Goal: Information Seeking & Learning: Learn about a topic

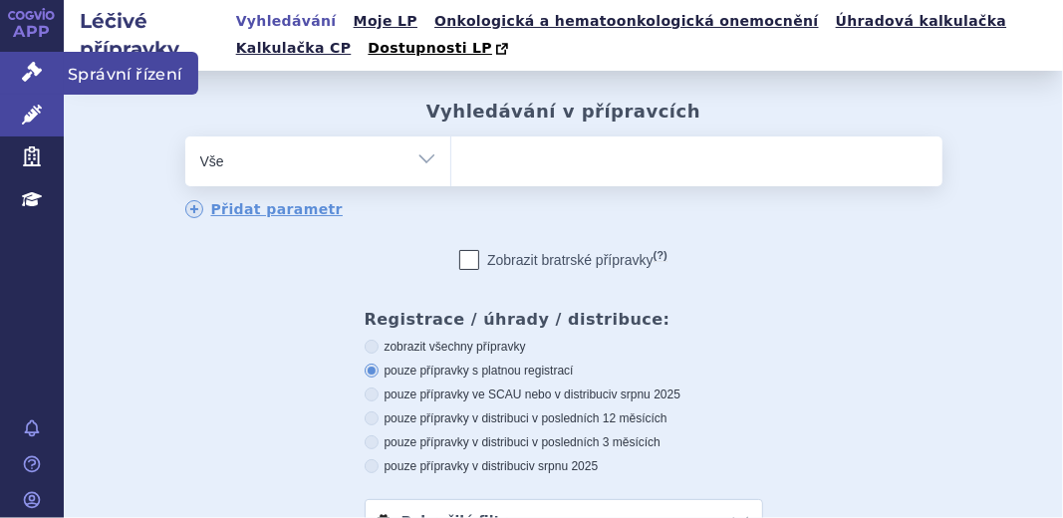
click at [28, 66] on icon at bounding box center [32, 72] width 20 height 20
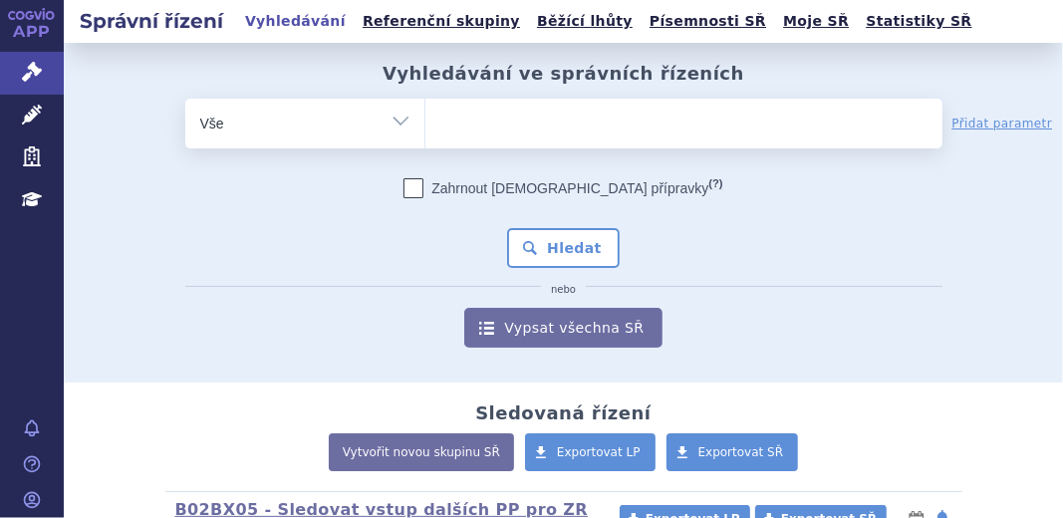
select select "filter-file-number"
click at [185, 99] on select "Vše Spisová značka Typ SŘ Přípravek/SUKL kód Účastník/Držitel" at bounding box center [304, 121] width 239 height 45
click at [470, 134] on ul at bounding box center [684, 120] width 517 height 42
click at [426, 134] on select at bounding box center [425, 123] width 1 height 50
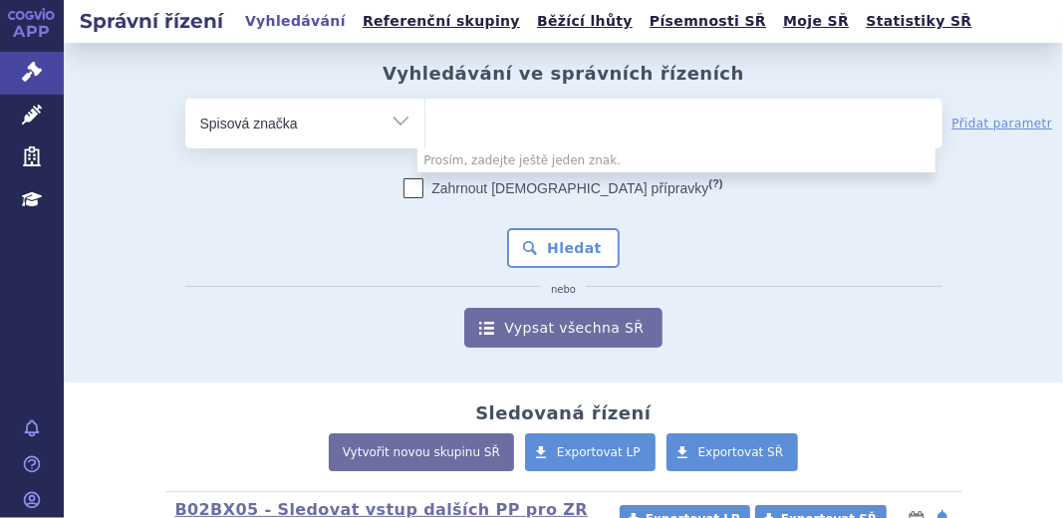
paste input "SUKLS75830/2025"
type input "SUKLS75830/2025"
select select "SUKLS75830/2025"
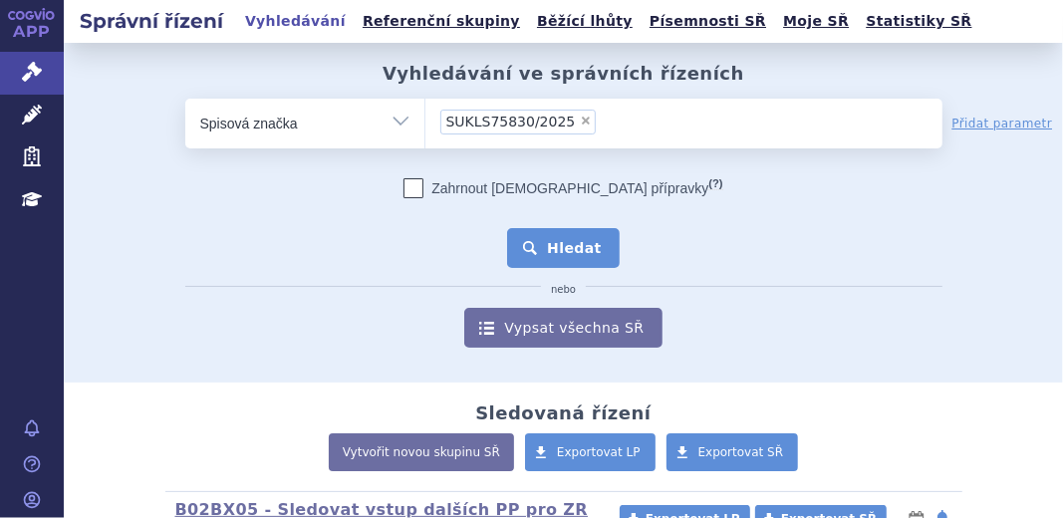
click at [565, 243] on button "Hledat" at bounding box center [563, 248] width 113 height 40
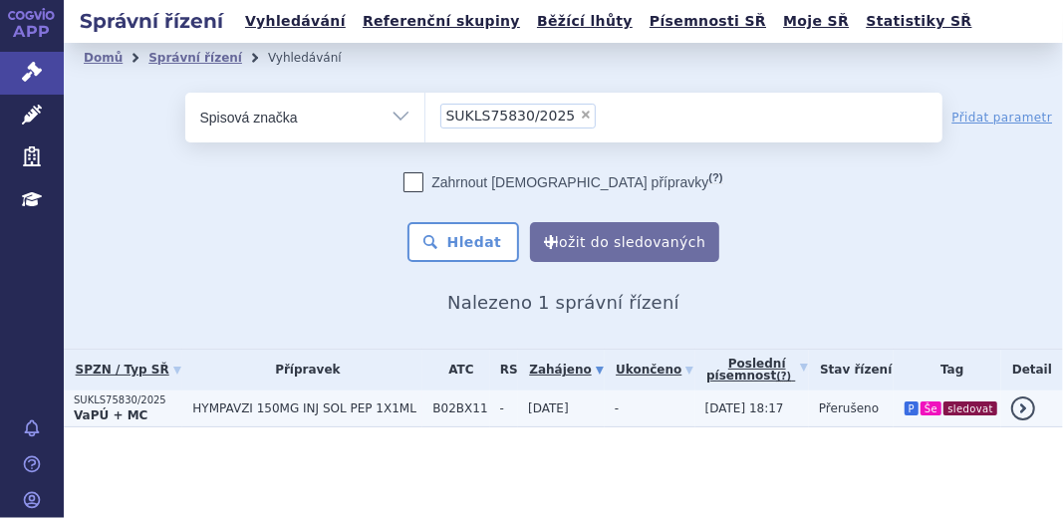
click at [94, 405] on p "SUKLS75830/2025" at bounding box center [128, 401] width 109 height 14
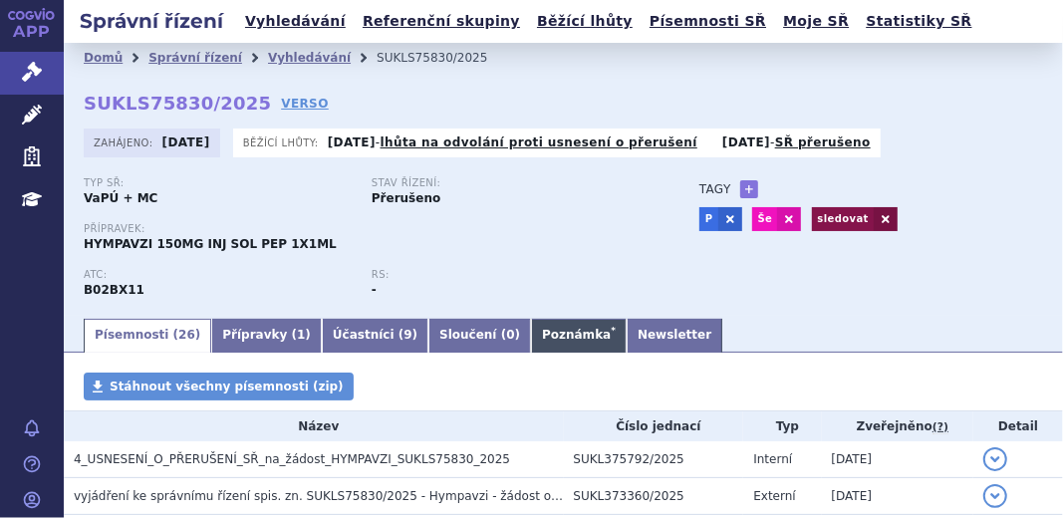
click at [531, 344] on link "Poznámka *" at bounding box center [579, 336] width 96 height 34
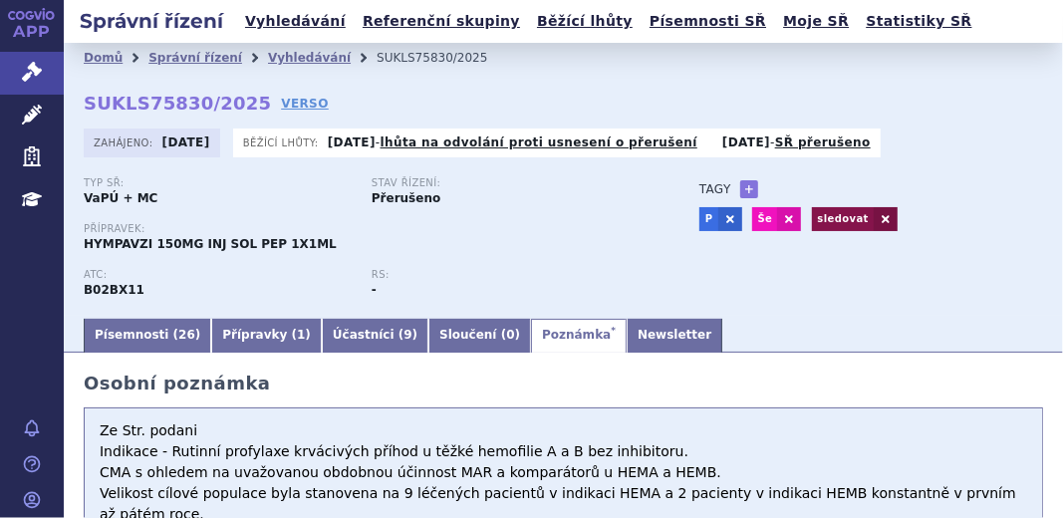
drag, startPoint x: 214, startPoint y: 457, endPoint x: 521, endPoint y: 448, distance: 307.1
click at [521, 448] on textarea "Ze Str. podani Indikace - Rutinní profylaxe krvácivých příhod u těžké hemofilie…" at bounding box center [564, 507] width 960 height 199
click at [487, 478] on textarea "Ze Str. podani Indikace - Rutinní profylaxe krvácivých příhod u těžké hemofilie…" at bounding box center [564, 507] width 960 height 199
drag, startPoint x: 211, startPoint y: 455, endPoint x: 524, endPoint y: 451, distance: 312.9
click at [524, 451] on textarea "Ze Str. podani Indikace - Rutinní profylaxe krvácivých příhod u těžké hemofilie…" at bounding box center [564, 507] width 960 height 199
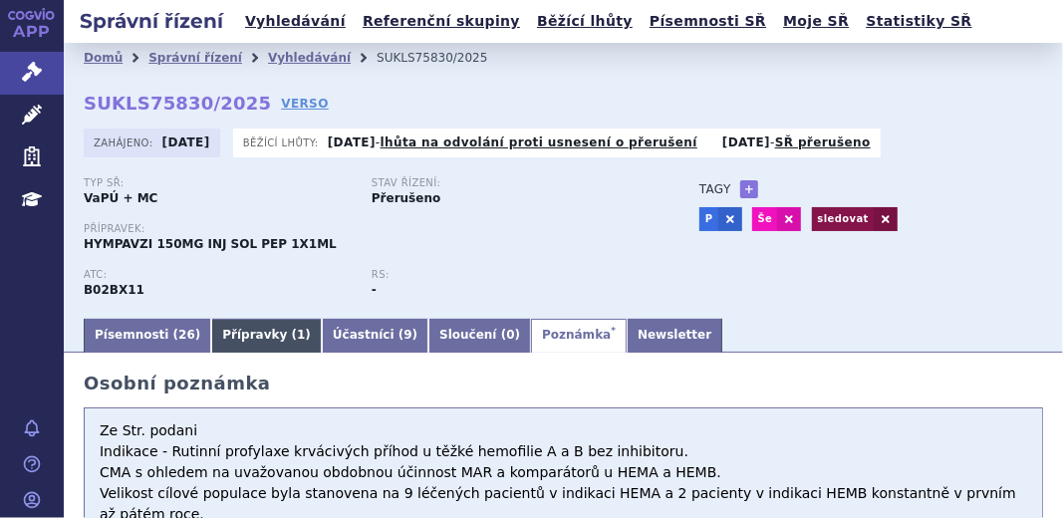
click at [227, 328] on link "Přípravky ( 1 )" at bounding box center [266, 336] width 111 height 34
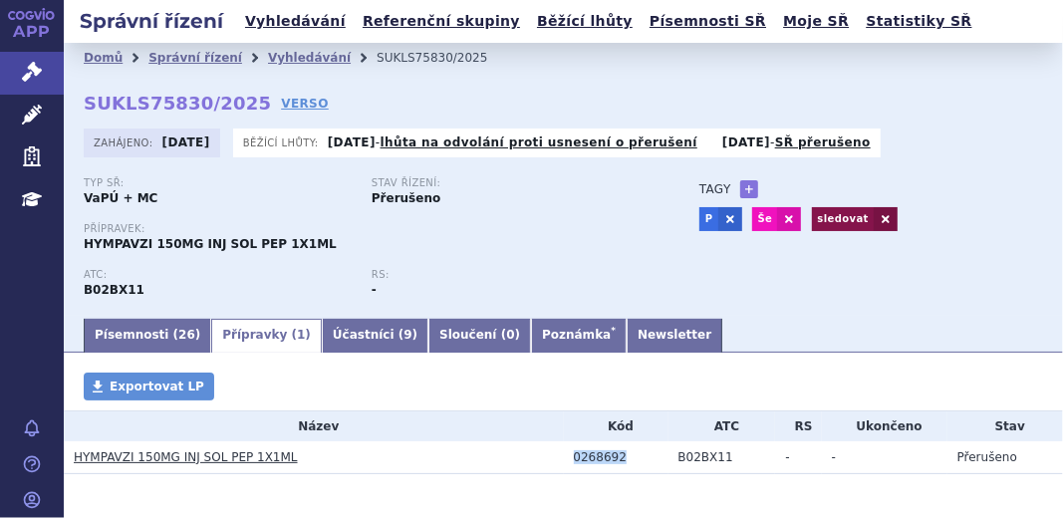
drag, startPoint x: 565, startPoint y: 461, endPoint x: 608, endPoint y: 460, distance: 42.9
click at [608, 460] on td "0268692" at bounding box center [616, 457] width 105 height 33
copy div "0268692"
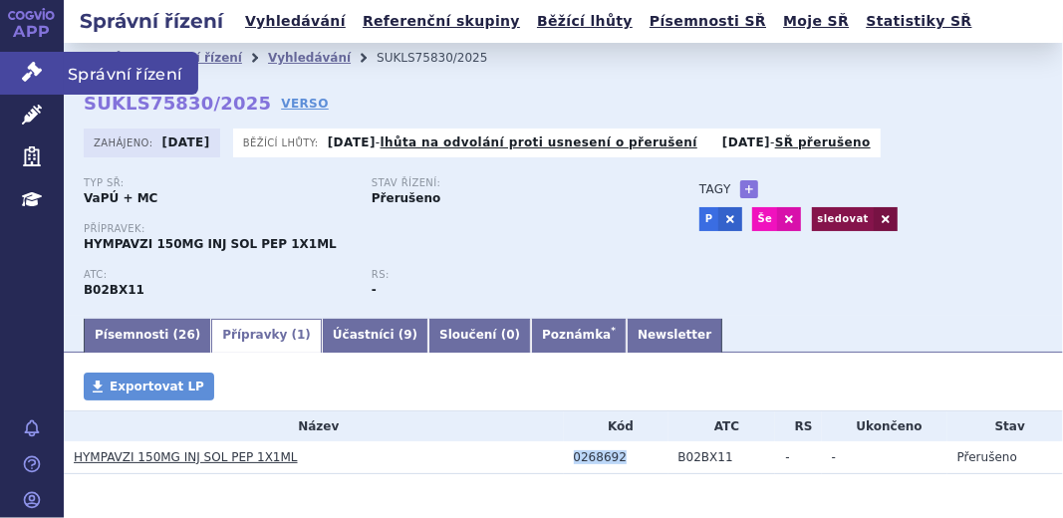
click at [19, 74] on link "Správní řízení" at bounding box center [32, 73] width 64 height 42
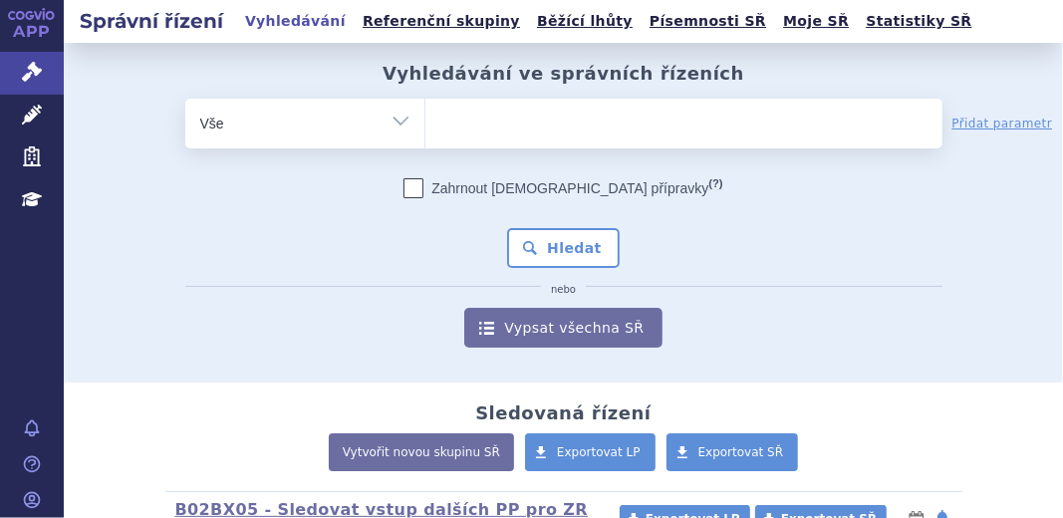
type input "Capvaxive"
select select "Capvaxive"
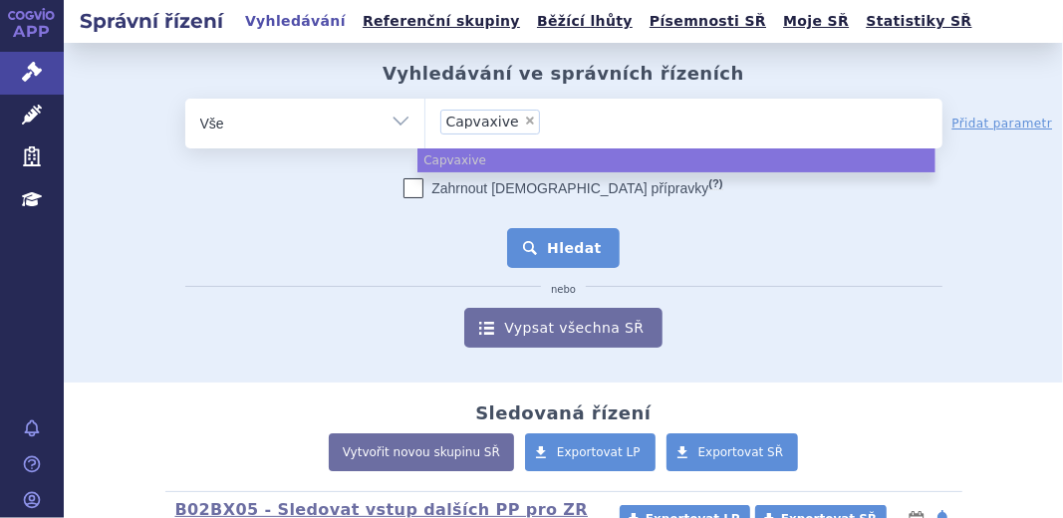
click at [570, 251] on button "Hledat" at bounding box center [563, 248] width 113 height 40
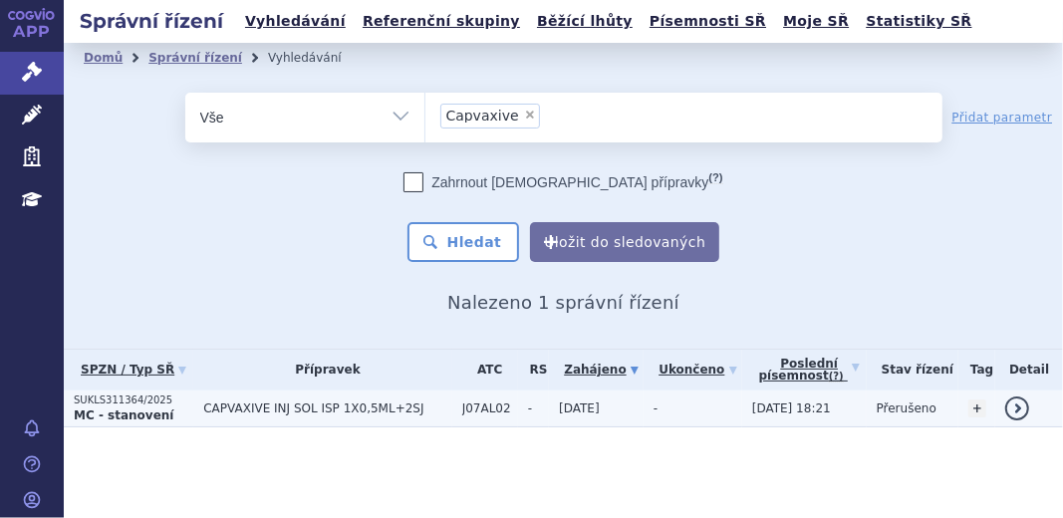
click at [123, 419] on strong "MC - stanovení" at bounding box center [124, 416] width 100 height 14
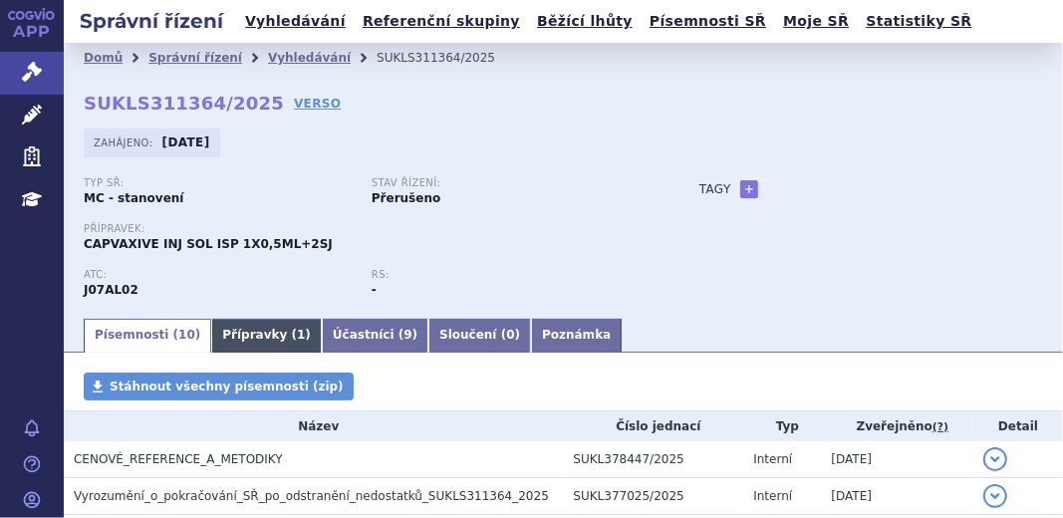
click at [247, 350] on link "Přípravky ( 1 )" at bounding box center [266, 336] width 111 height 34
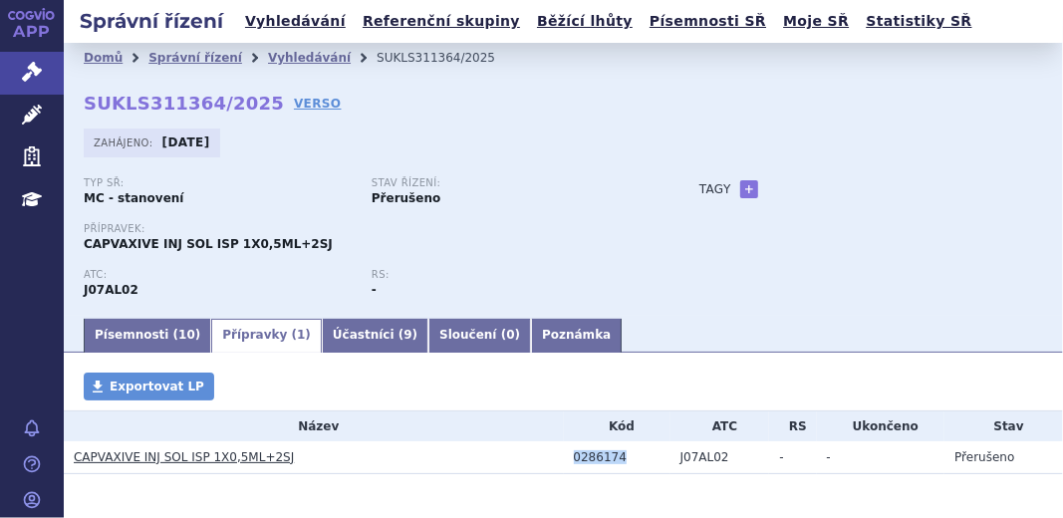
drag, startPoint x: 563, startPoint y: 460, endPoint x: 610, endPoint y: 458, distance: 46.9
click at [610, 458] on td "0286174" at bounding box center [617, 457] width 107 height 33
copy div "0286174"
click at [154, 341] on link "Písemnosti ( 10 )" at bounding box center [148, 336] width 128 height 34
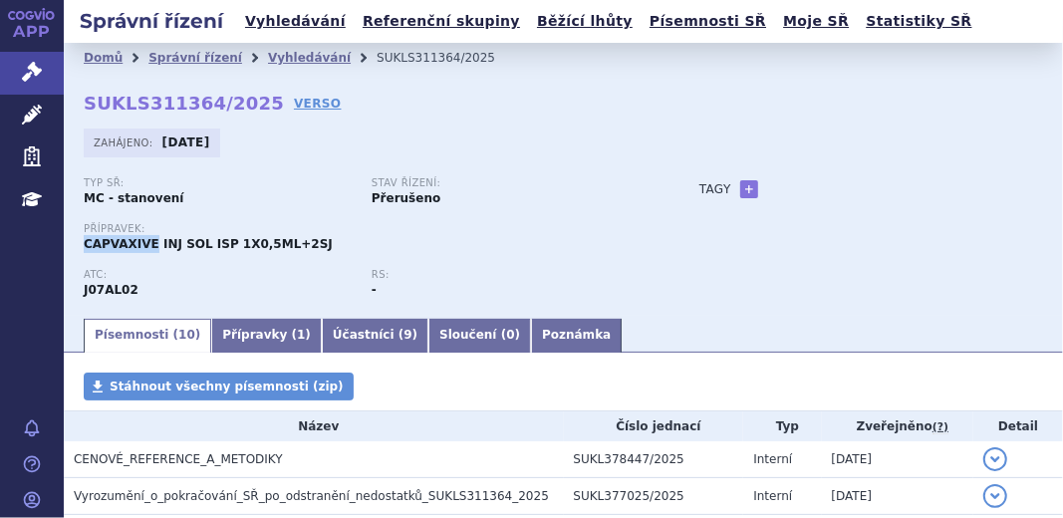
drag, startPoint x: 84, startPoint y: 245, endPoint x: 145, endPoint y: 242, distance: 61.9
click at [145, 242] on span "CAPVAXIVE INJ SOL ISP 1X0,5ML+2SJ" at bounding box center [208, 244] width 249 height 14
copy span "CAPVAXIVE"
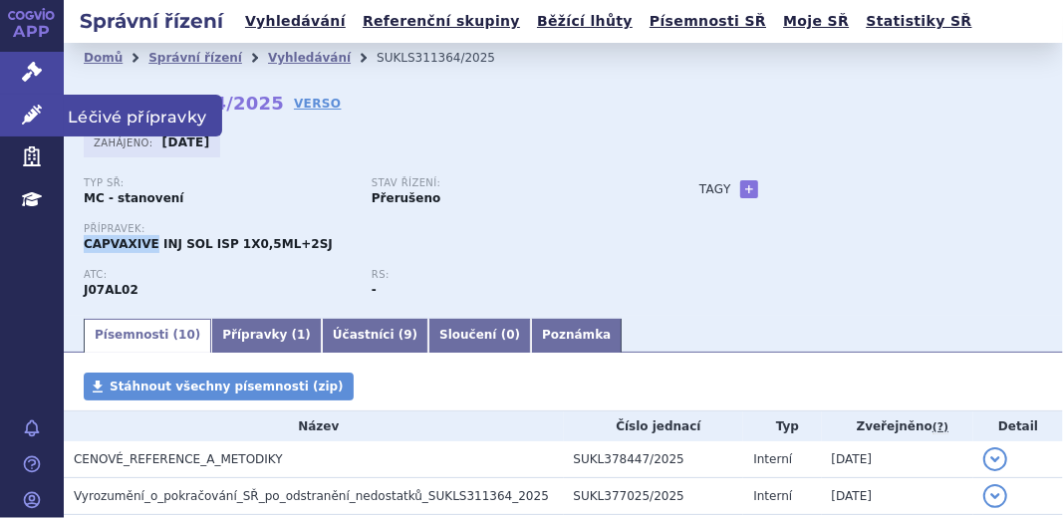
click at [36, 117] on icon at bounding box center [32, 115] width 20 height 20
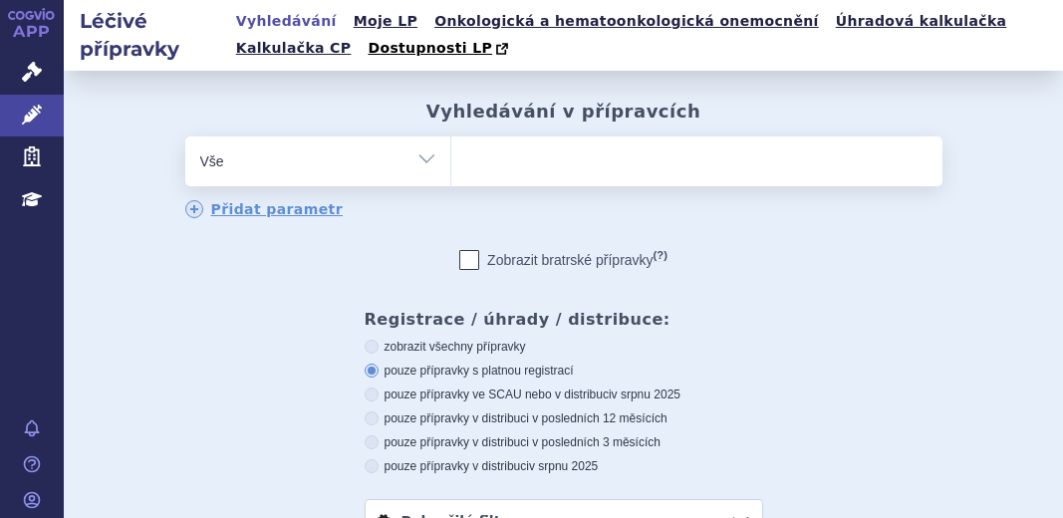
click at [566, 161] on ul at bounding box center [696, 158] width 491 height 42
click at [451, 161] on select at bounding box center [450, 161] width 1 height 50
paste input "CAPVAXIVE"
type input "CAPVAXIVE"
select select "CAPVAXIVE"
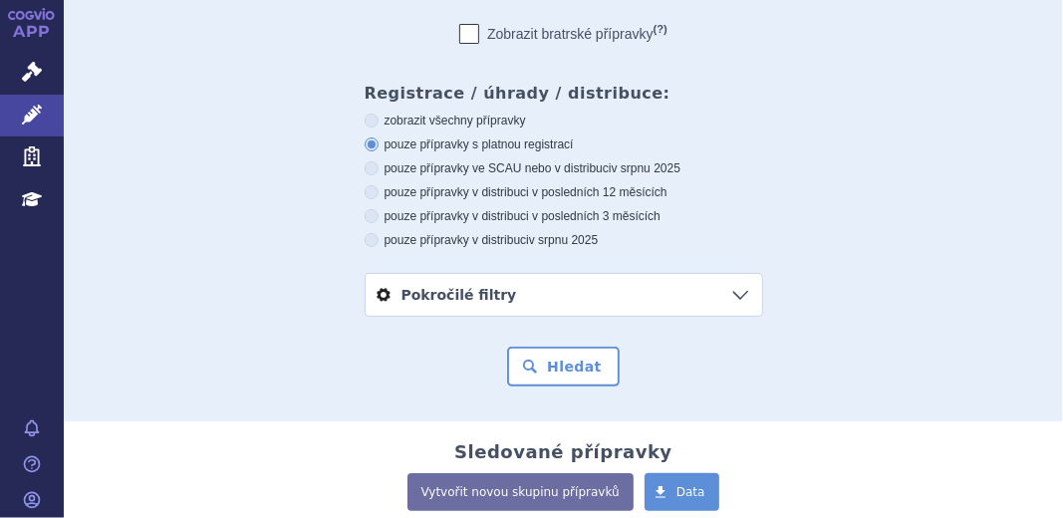
scroll to position [229, 0]
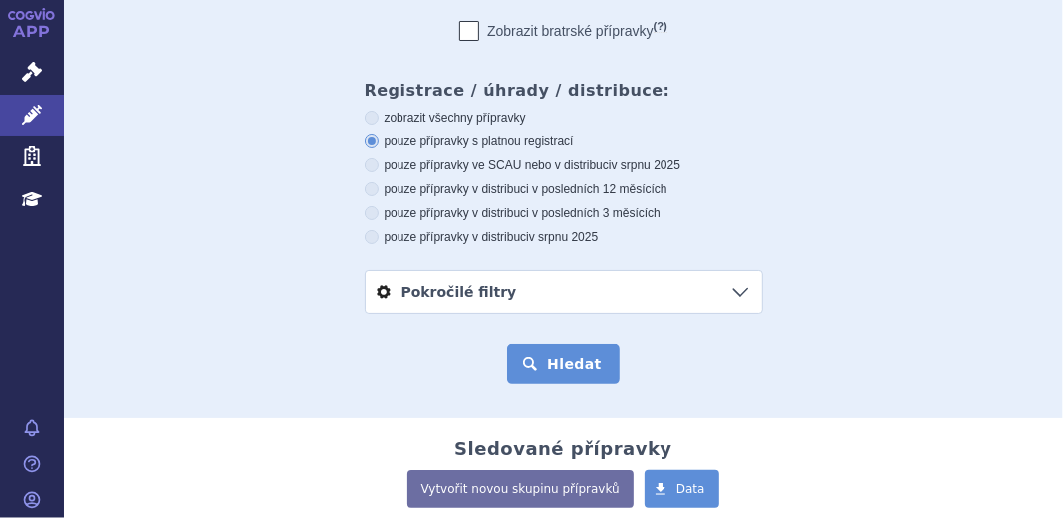
click at [541, 367] on button "Hledat" at bounding box center [563, 364] width 113 height 40
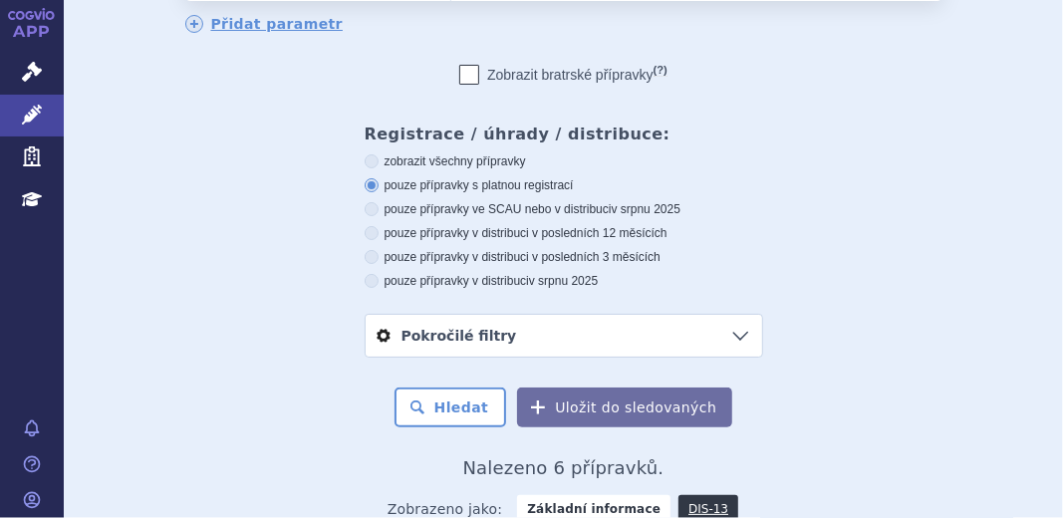
scroll to position [283, 0]
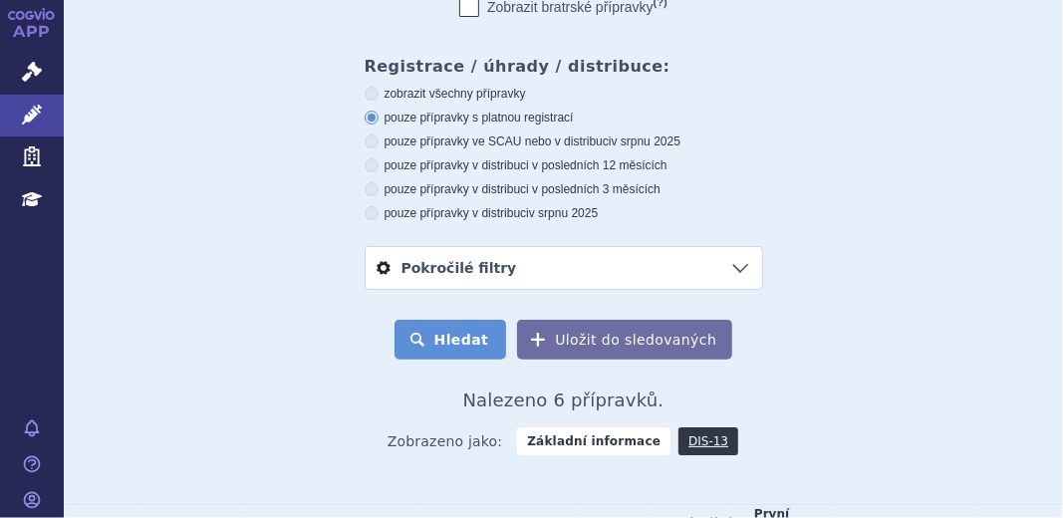
click at [466, 335] on button "Hledat" at bounding box center [451, 340] width 113 height 40
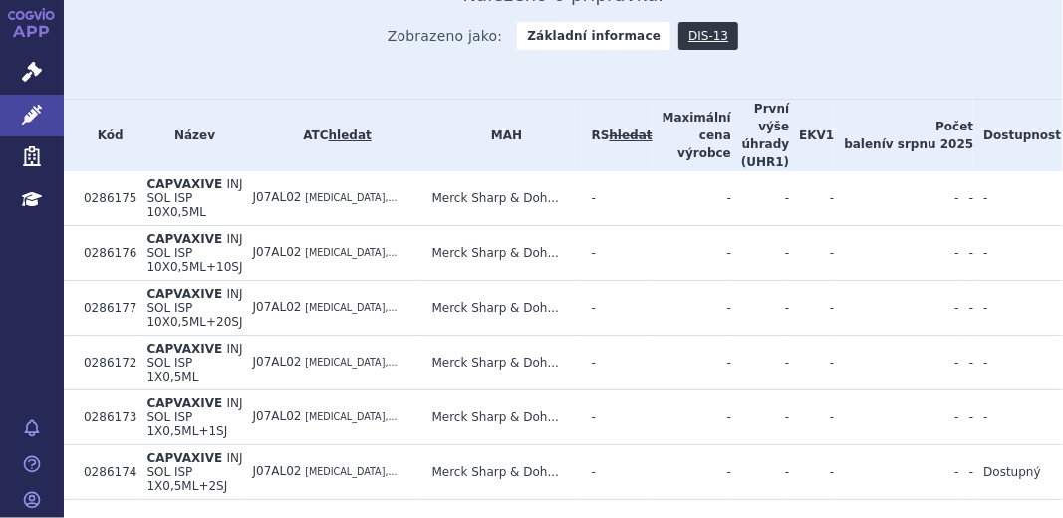
scroll to position [692, 0]
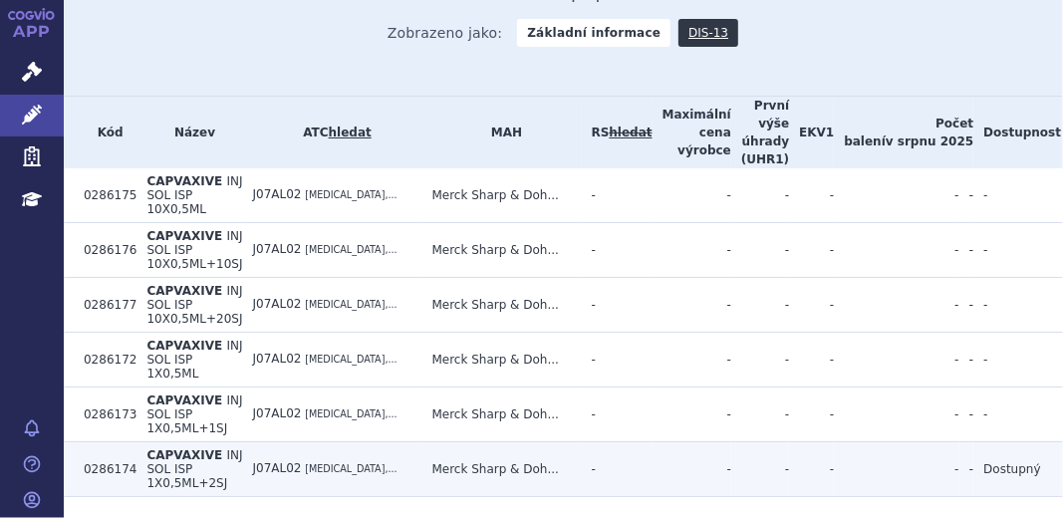
click at [182, 441] on td "CAPVAXIVE INJ SOL ISP 1X0,5ML+2SJ" at bounding box center [190, 468] width 106 height 55
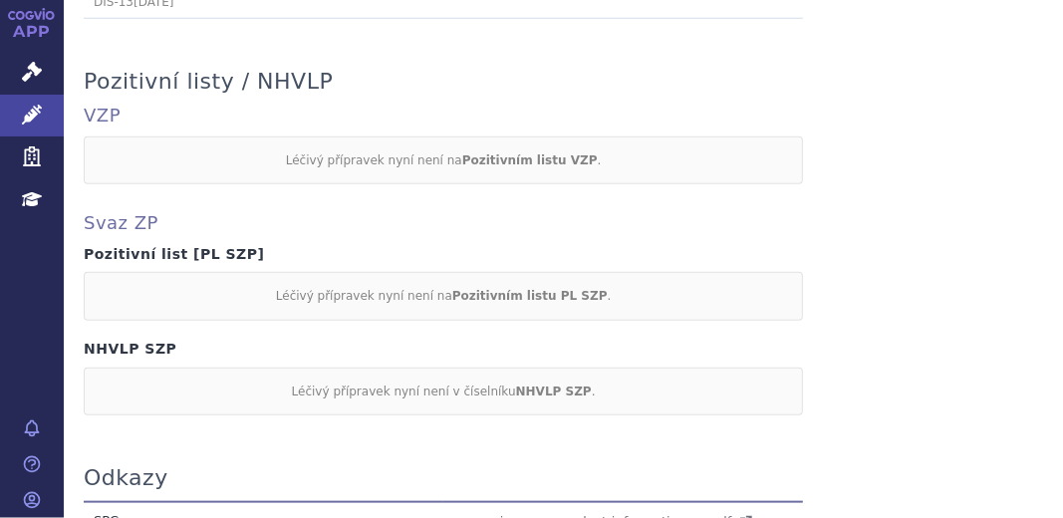
scroll to position [1086, 0]
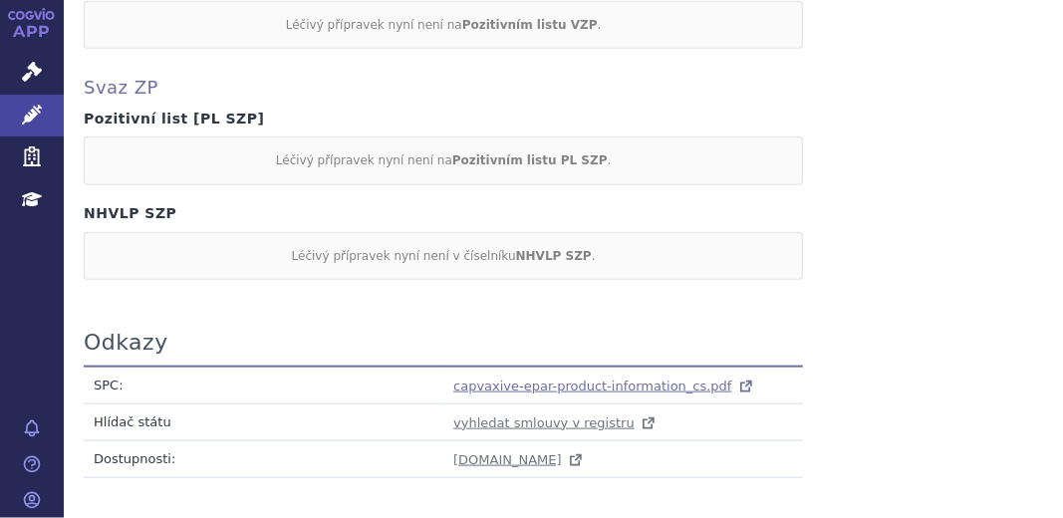
click at [500, 380] on span "capvaxive-epar-product-information_cs.pdf" at bounding box center [592, 386] width 279 height 15
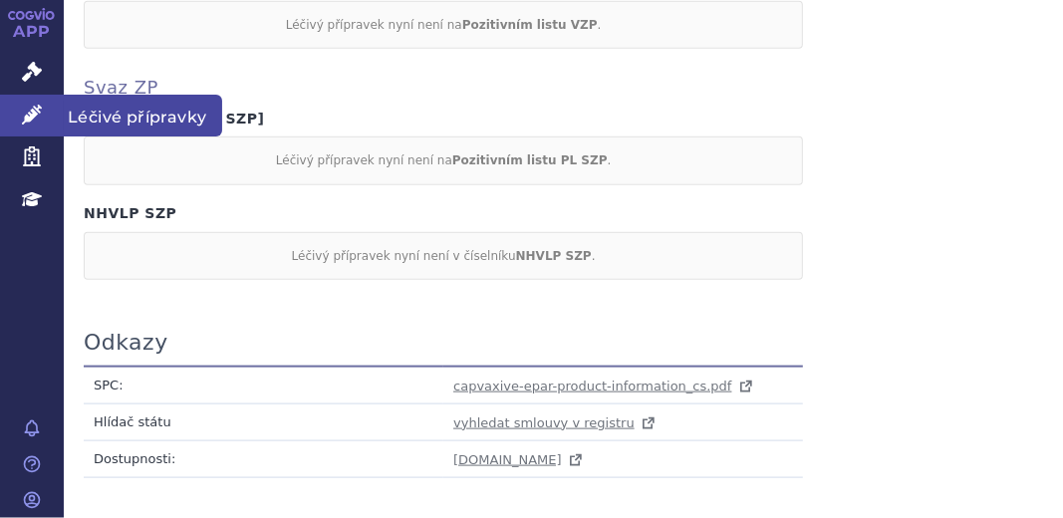
click at [28, 116] on icon at bounding box center [32, 115] width 20 height 20
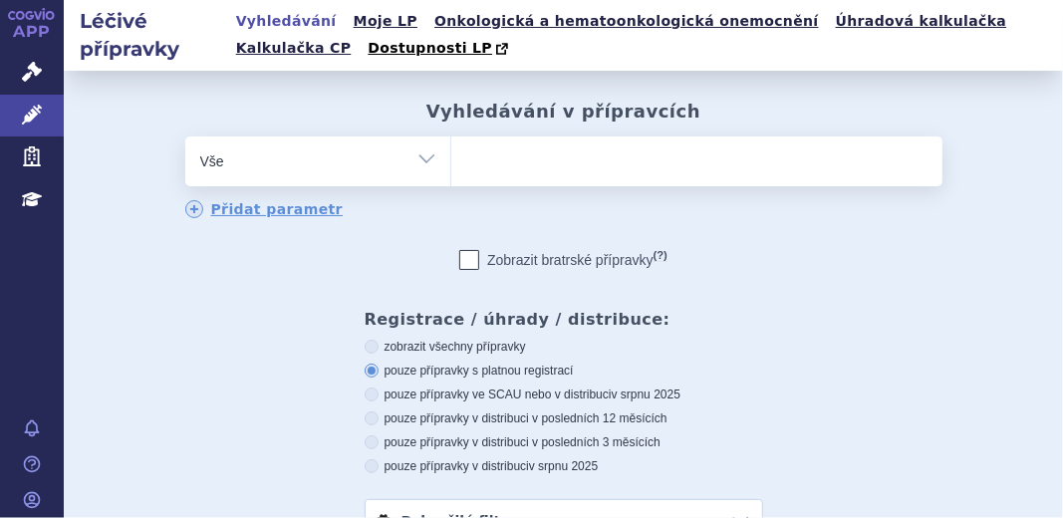
type input "Vaxneuvance"
select select "Vaxneuvance"
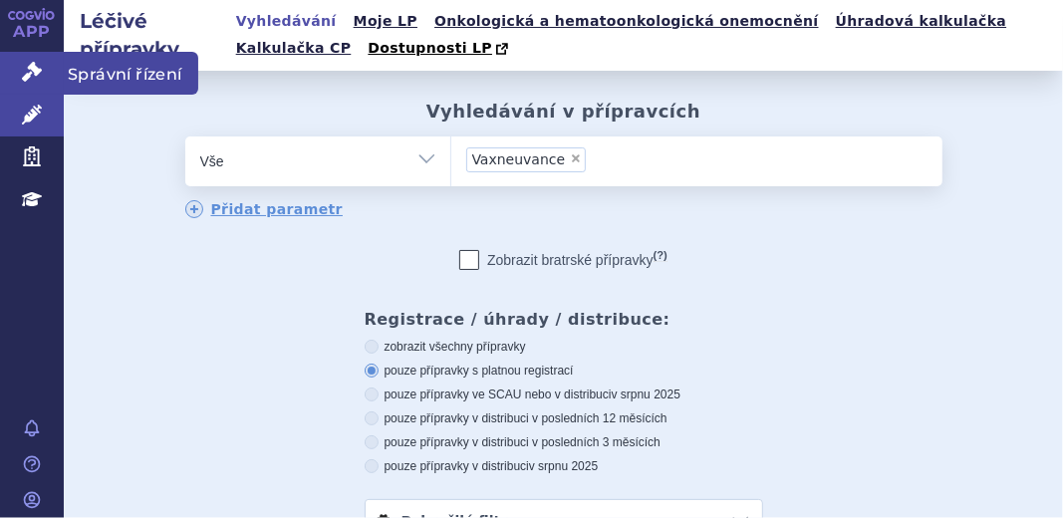
click at [43, 68] on link "Správní řízení" at bounding box center [32, 73] width 64 height 42
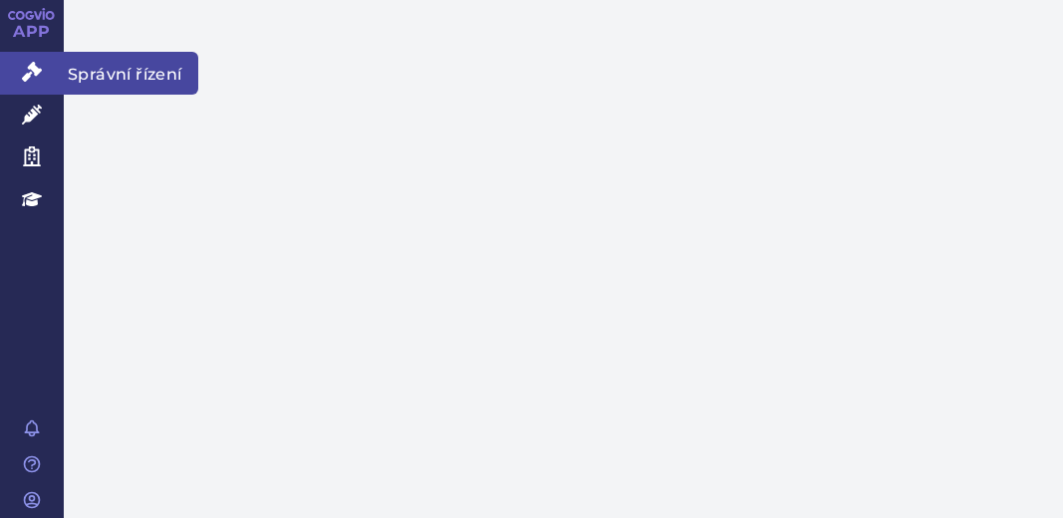
click at [26, 83] on link "Správní řízení" at bounding box center [32, 73] width 64 height 42
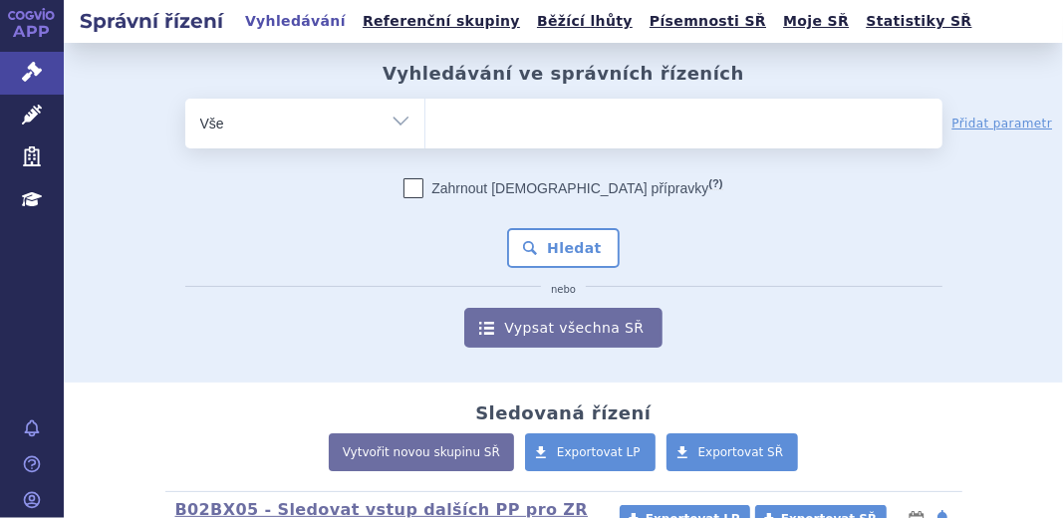
type input "Vaxneuvance"
select select "Vaxneuvance"
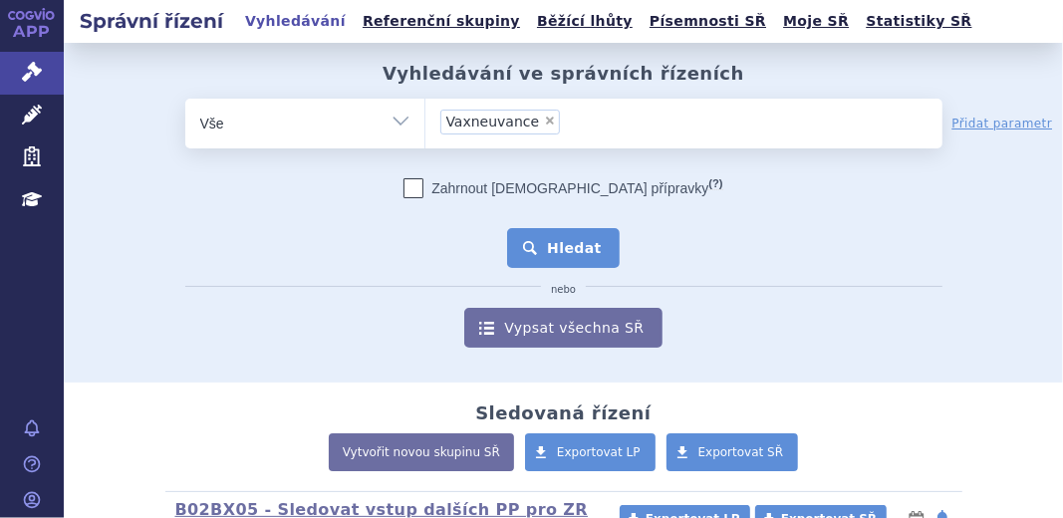
click at [557, 247] on button "Hledat" at bounding box center [563, 248] width 113 height 40
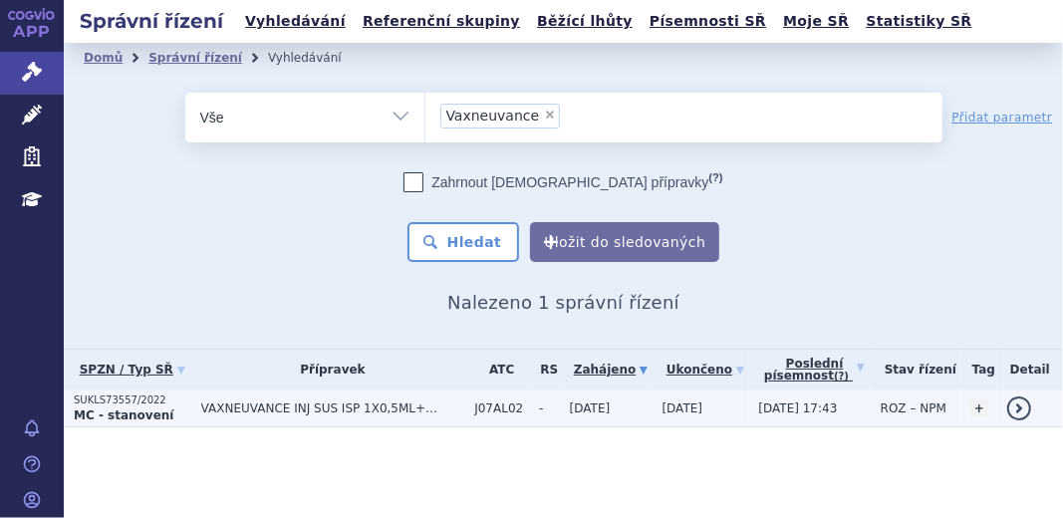
click at [129, 412] on strong "MC - stanovení" at bounding box center [124, 416] width 100 height 14
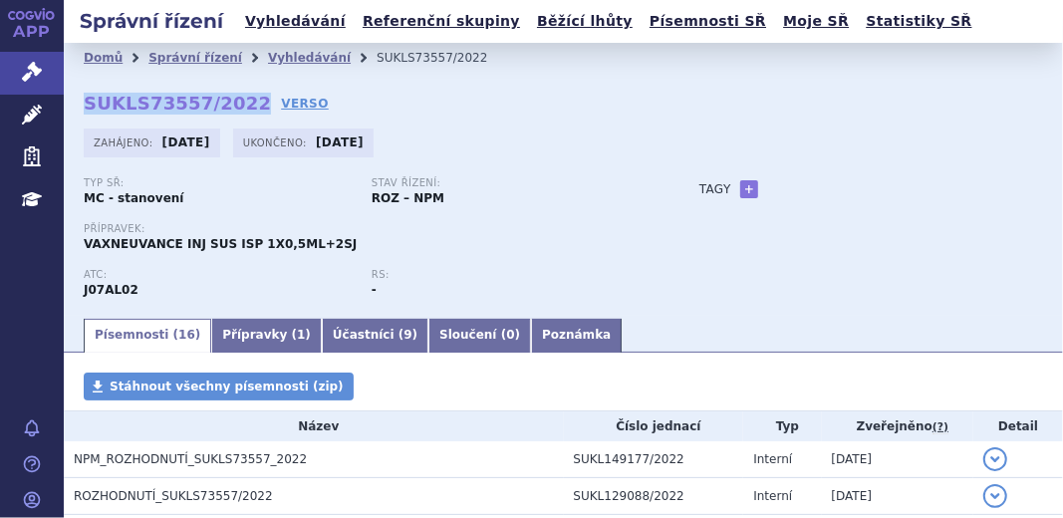
drag, startPoint x: 83, startPoint y: 104, endPoint x: 239, endPoint y: 108, distance: 156.5
click at [239, 108] on strong "SUKLS73557/2022" at bounding box center [177, 103] width 187 height 21
copy strong "SUKLS73557/2022"
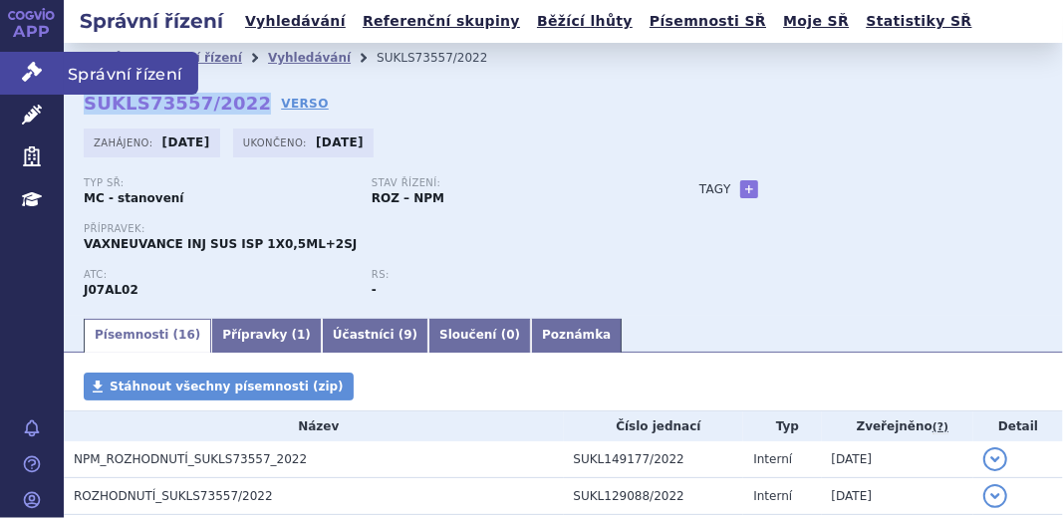
click at [32, 64] on icon at bounding box center [32, 72] width 20 height 20
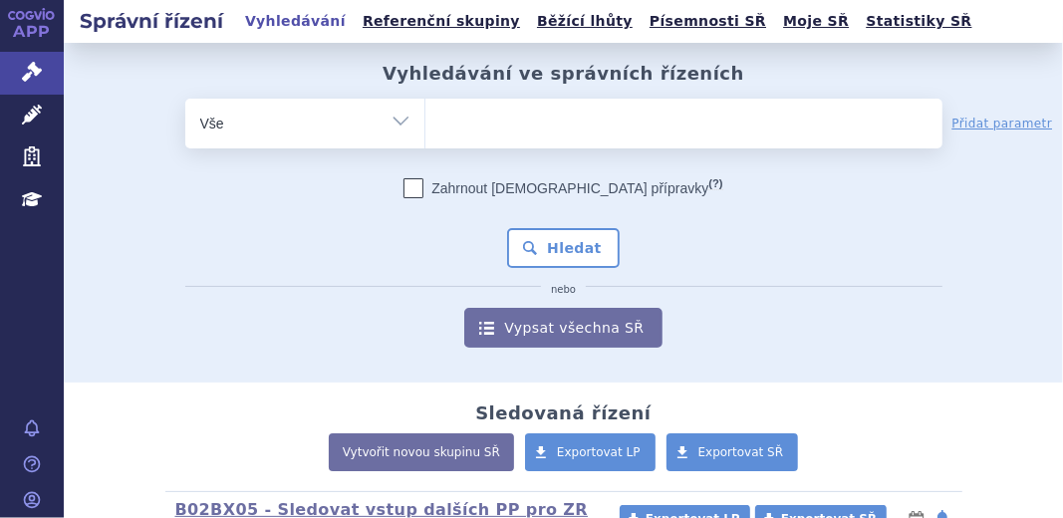
click at [429, 119] on ul at bounding box center [684, 120] width 517 height 42
click at [426, 119] on select at bounding box center [425, 123] width 1 height 50
paste input "Capvaxive"
type input "Capvaxive"
select select "Capvaxive"
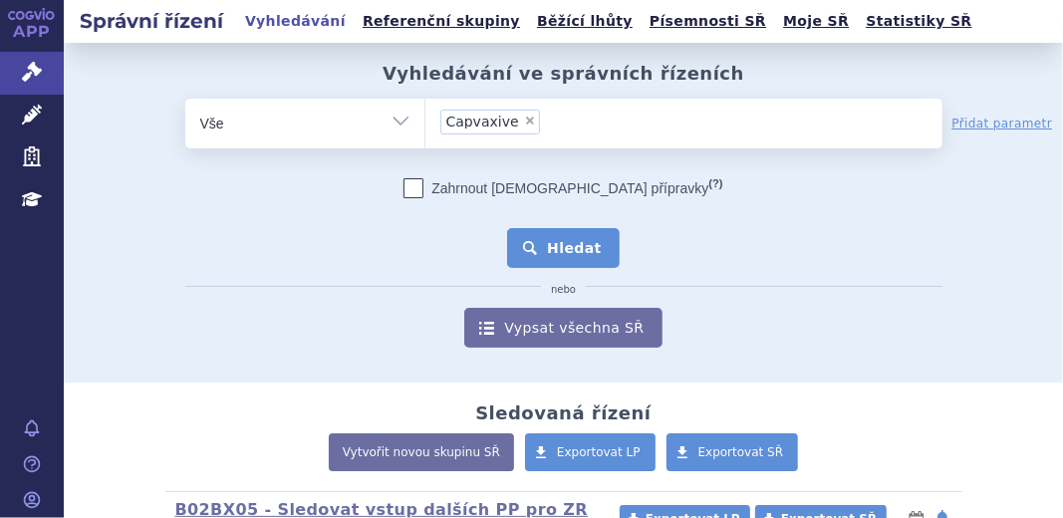
click at [585, 238] on button "Hledat" at bounding box center [563, 248] width 113 height 40
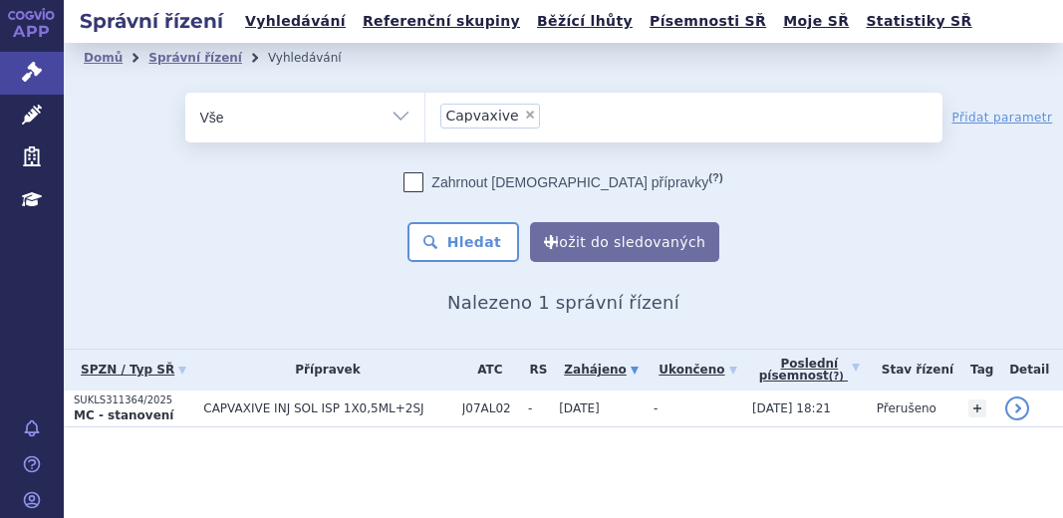
click at [149, 409] on strong "MC - stanovení" at bounding box center [124, 416] width 100 height 14
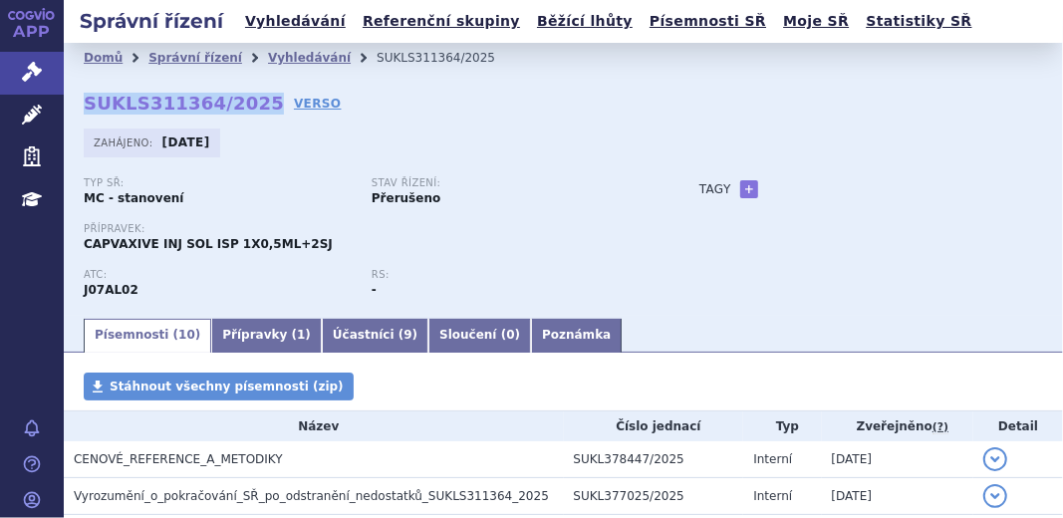
drag, startPoint x: 79, startPoint y: 100, endPoint x: 246, endPoint y: 106, distance: 167.5
click at [246, 106] on div "Domů Správní řízení Vyhledávání SUKLS311364/2025 SUKLS311364/2025 VERSO Zahájen…" at bounding box center [564, 179] width 1000 height 272
copy strong "SUKLS311364/2025"
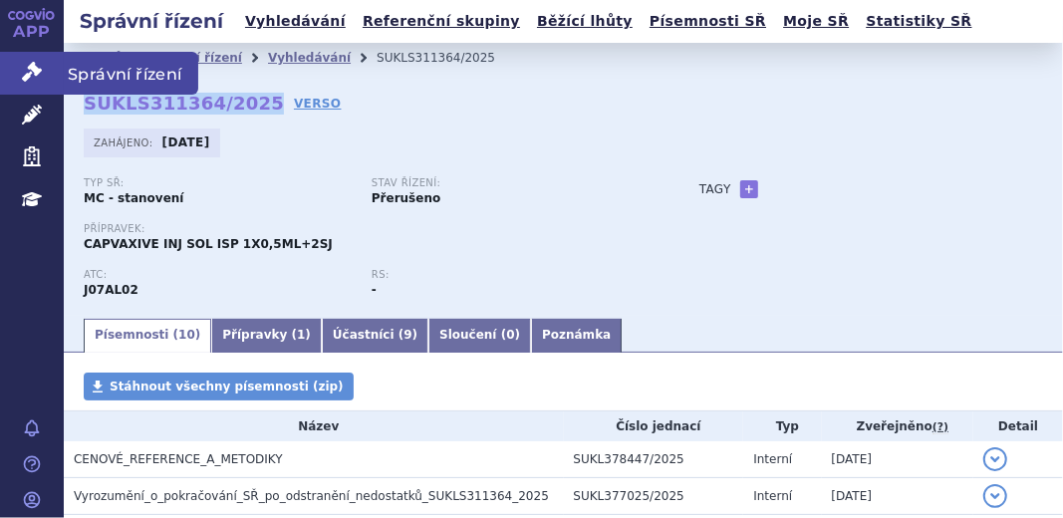
click at [33, 82] on link "Správní řízení" at bounding box center [32, 73] width 64 height 42
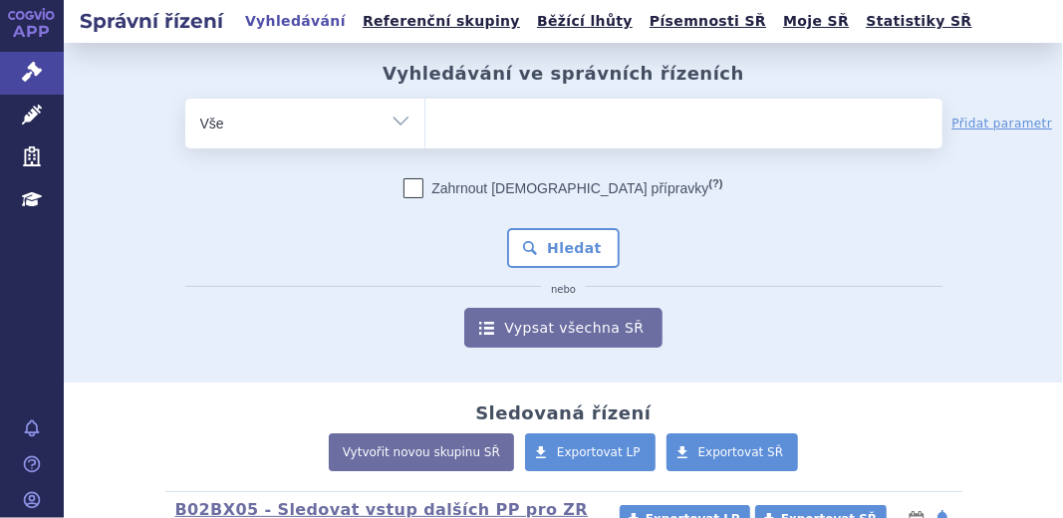
type input "Vaxneuvance"
select select "Vaxneuvance"
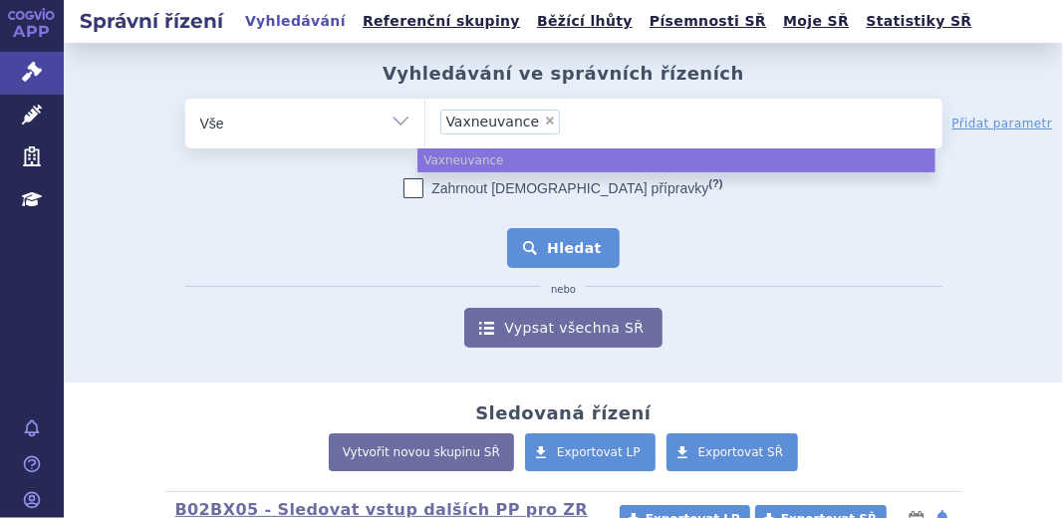
click at [577, 250] on button "Hledat" at bounding box center [563, 248] width 113 height 40
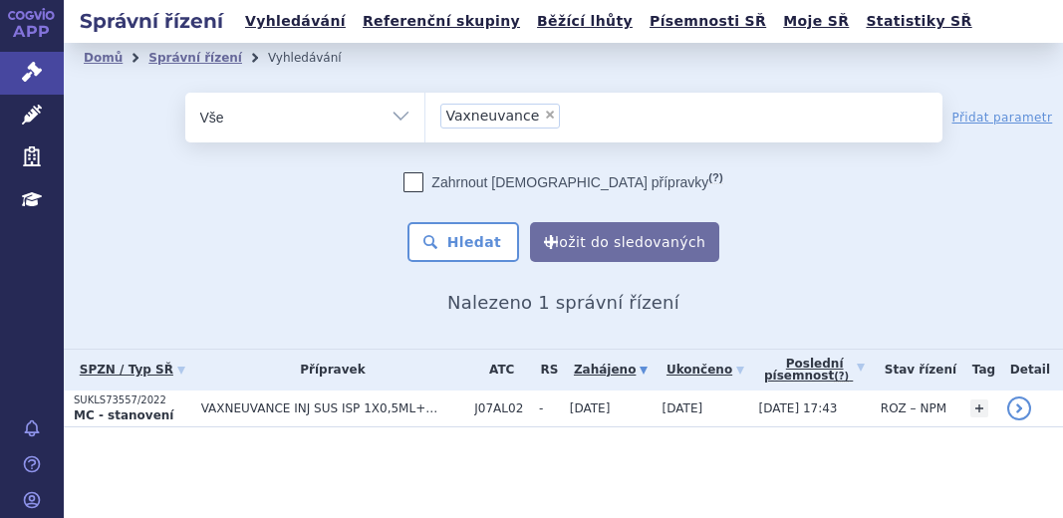
click at [146, 413] on strong "MC - stanovení" at bounding box center [124, 416] width 100 height 14
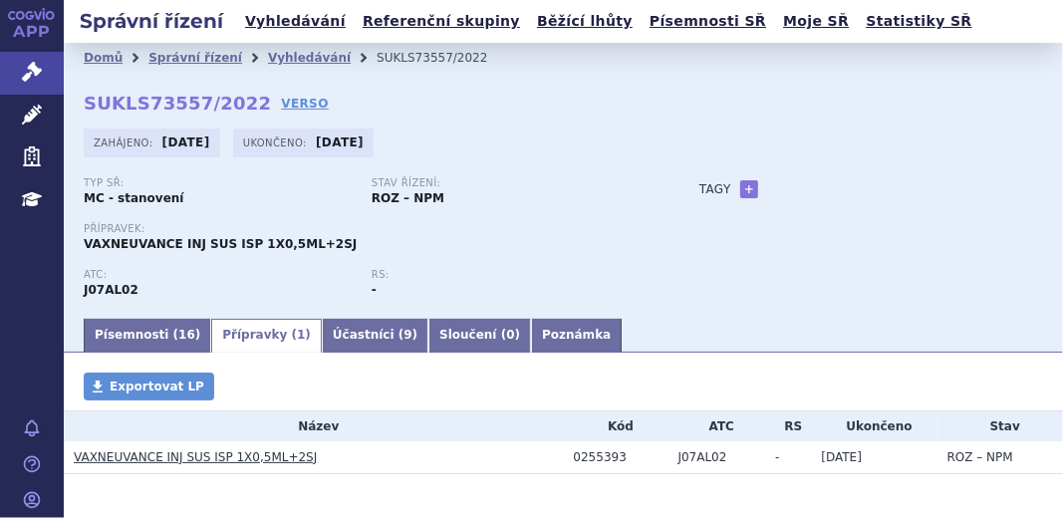
click at [568, 450] on td "0255393" at bounding box center [616, 457] width 105 height 33
drag, startPoint x: 567, startPoint y: 455, endPoint x: 611, endPoint y: 456, distance: 43.9
click at [611, 456] on div "0255393" at bounding box center [621, 457] width 95 height 14
copy div "0255393"
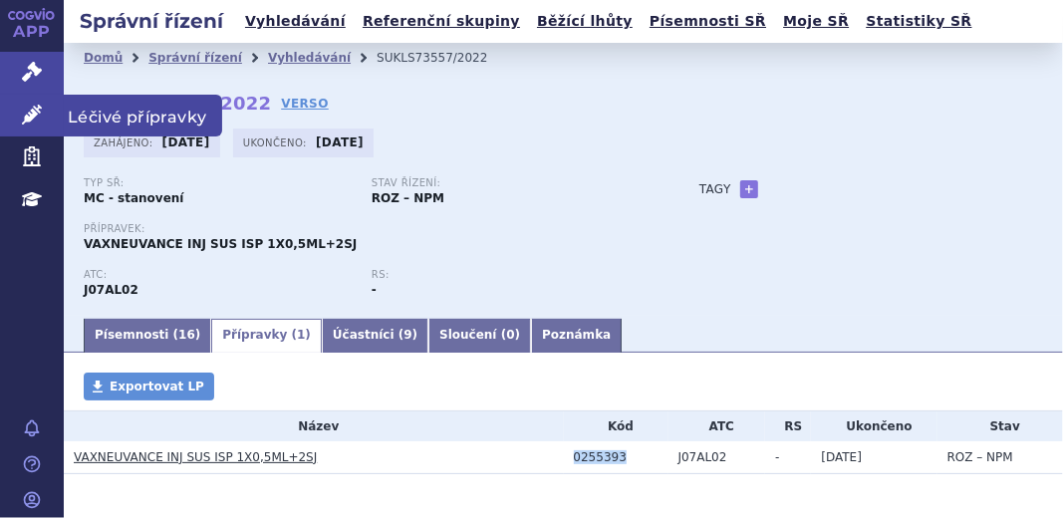
click at [27, 108] on icon at bounding box center [32, 115] width 20 height 20
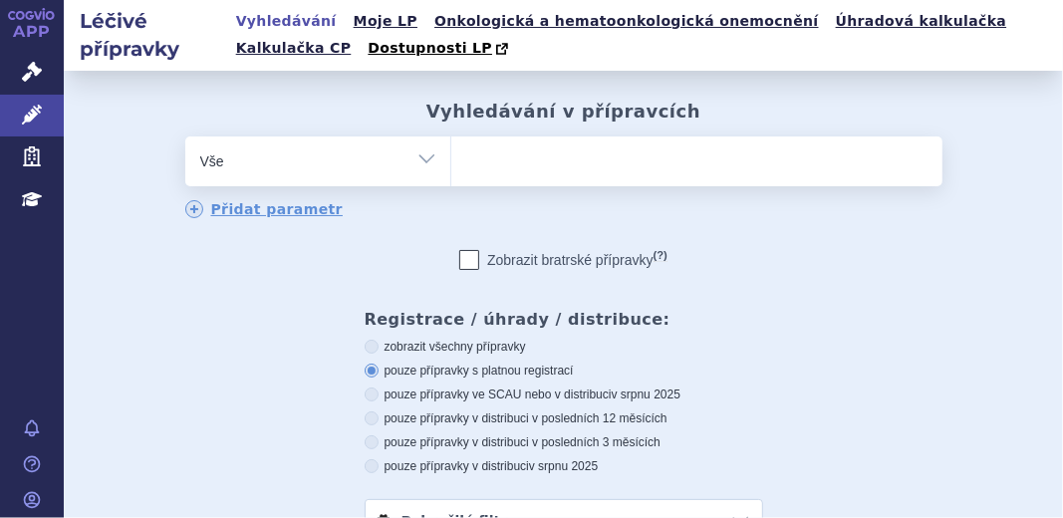
type input "Vaxneuvance"
select select "Vaxneuvance"
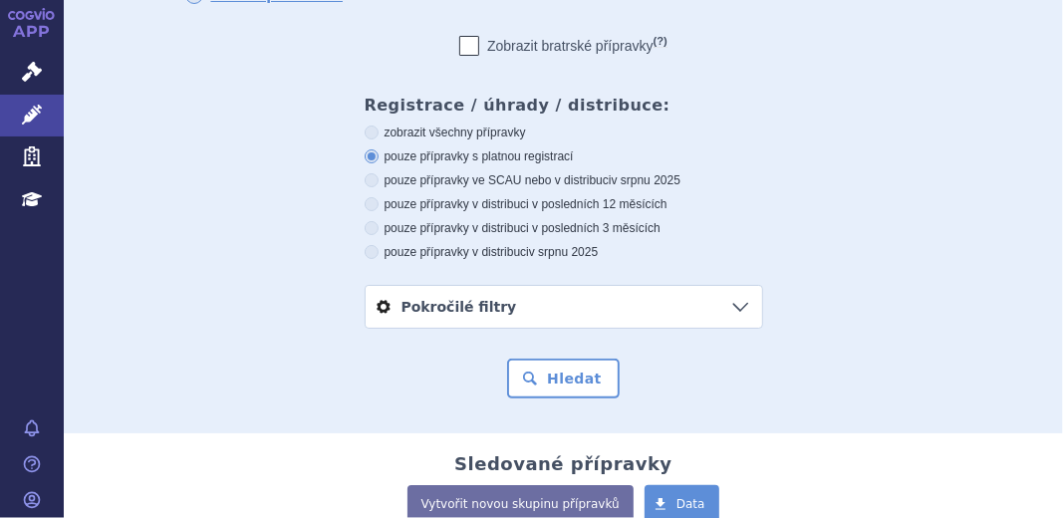
scroll to position [260, 0]
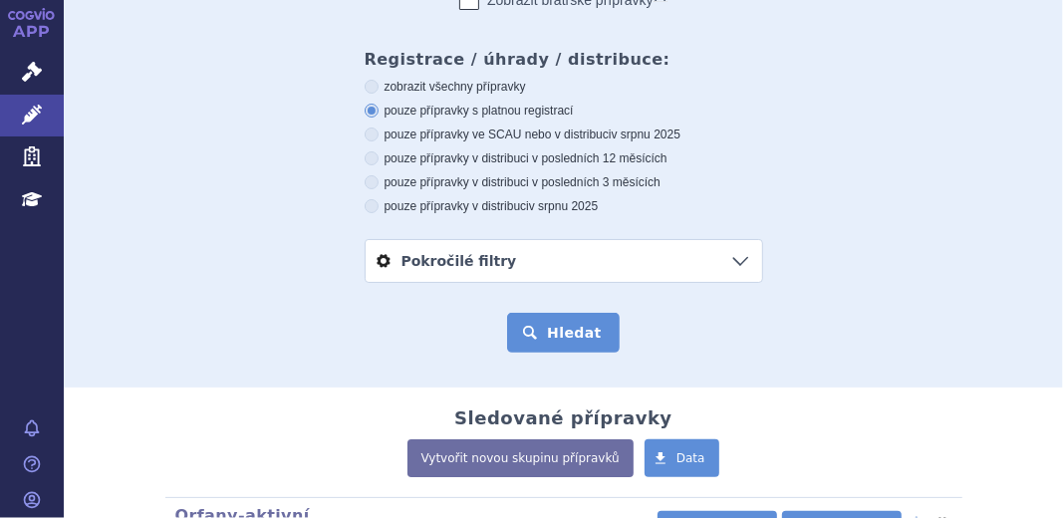
click at [550, 342] on button "Hledat" at bounding box center [563, 333] width 113 height 40
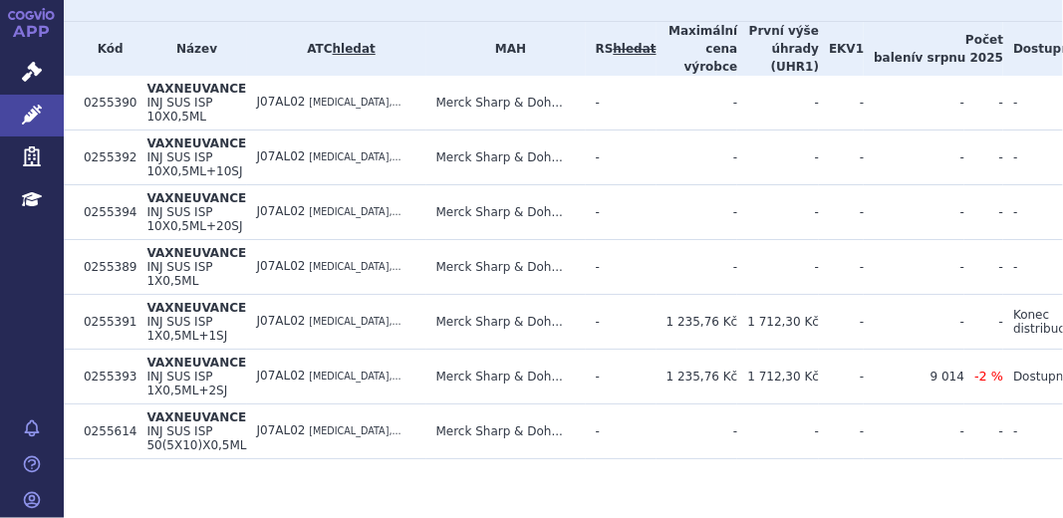
scroll to position [770, 0]
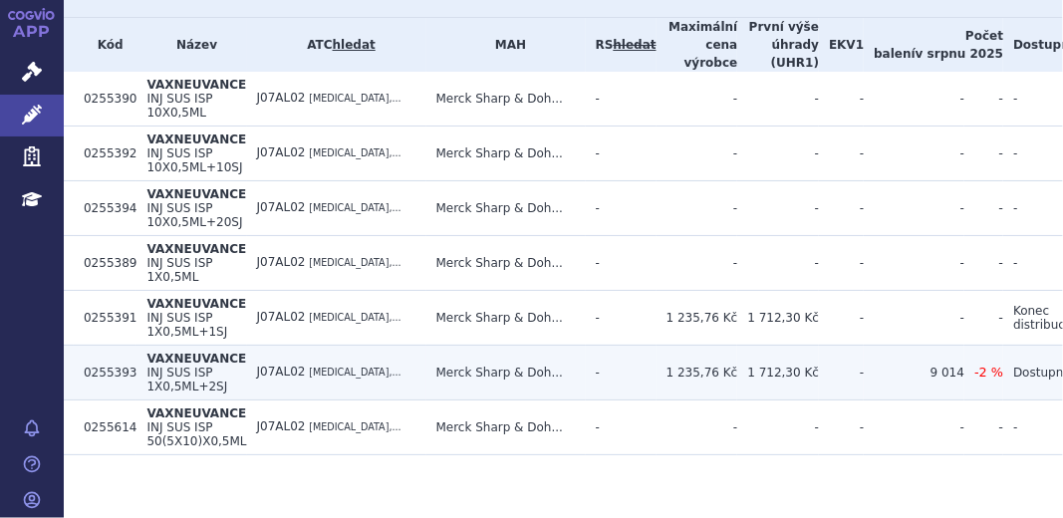
click at [180, 366] on span "INJ SUS ISP 1X0,5ML+2SJ" at bounding box center [186, 380] width 81 height 28
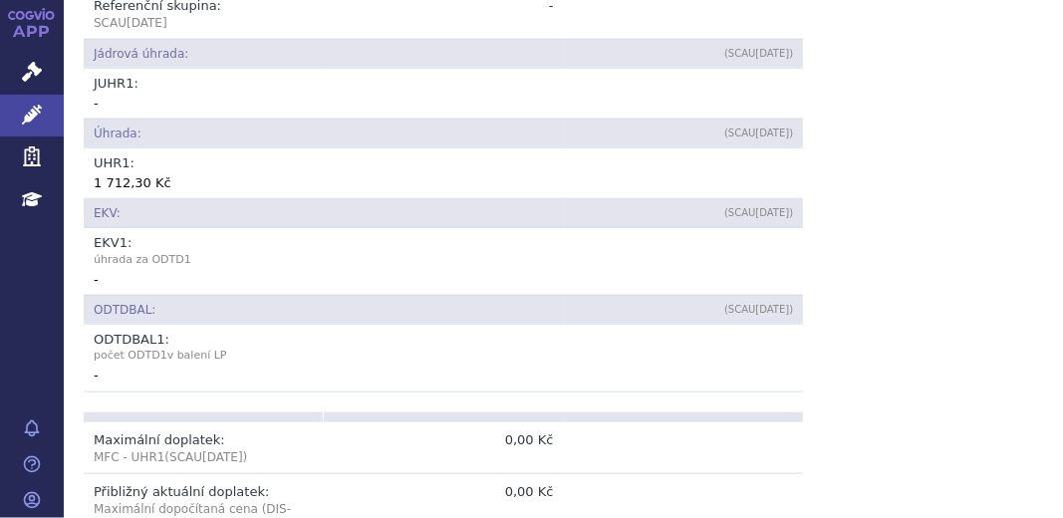
scroll to position [531, 0]
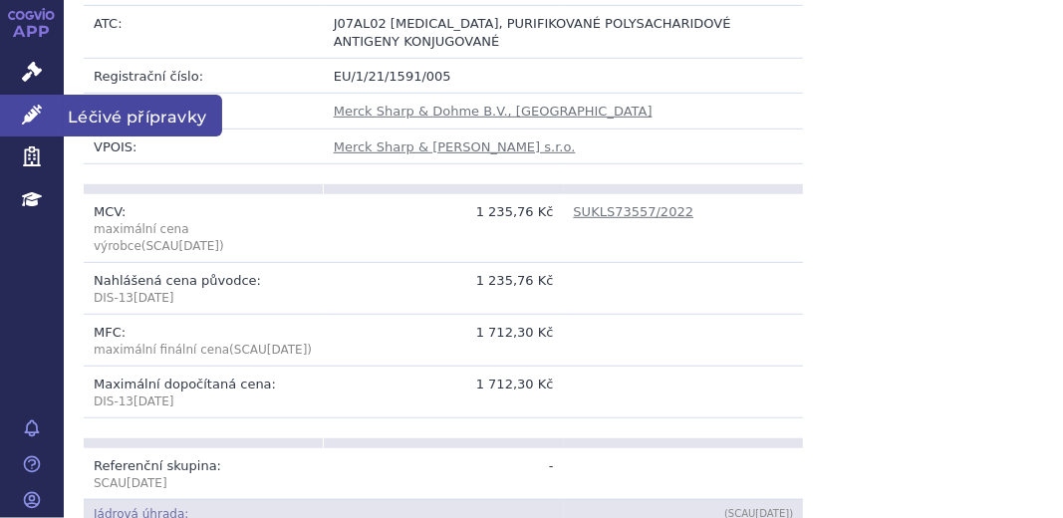
click at [31, 102] on link "Léčivé přípravky" at bounding box center [32, 116] width 64 height 42
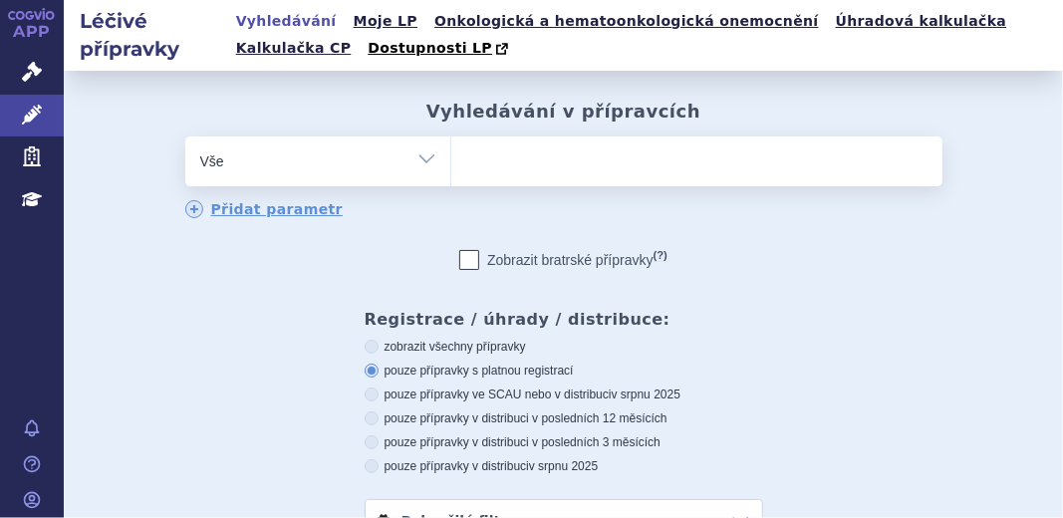
type input "255393"
select select "255393"
click at [554, 165] on ul "× 255393" at bounding box center [696, 159] width 491 height 44
click at [451, 165] on select "255393" at bounding box center [450, 161] width 1 height 50
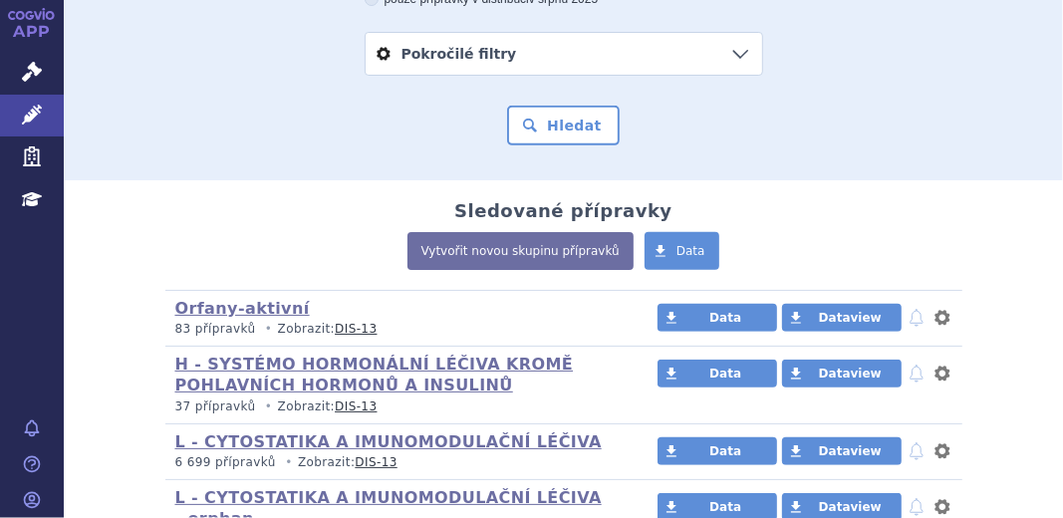
scroll to position [468, 0]
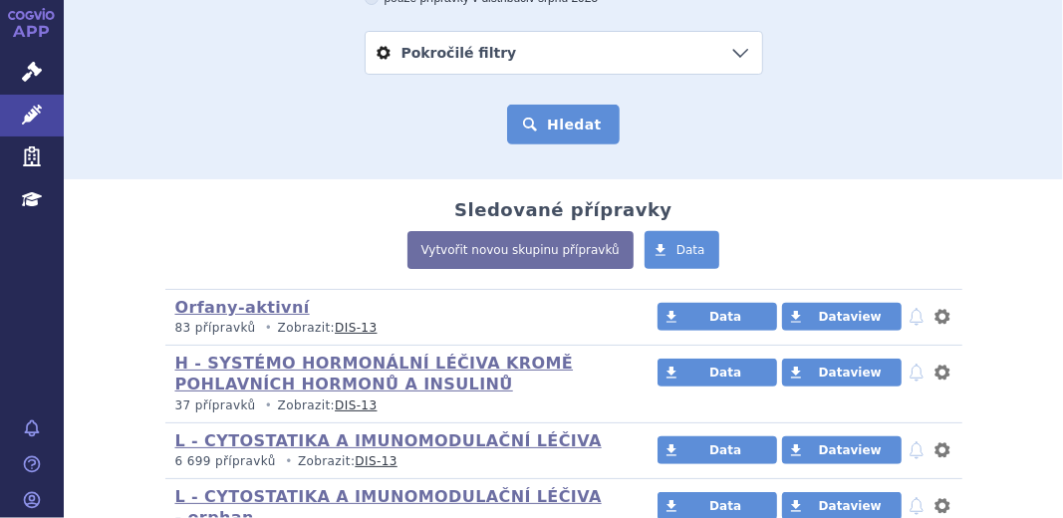
click at [559, 128] on button "Hledat" at bounding box center [563, 125] width 113 height 40
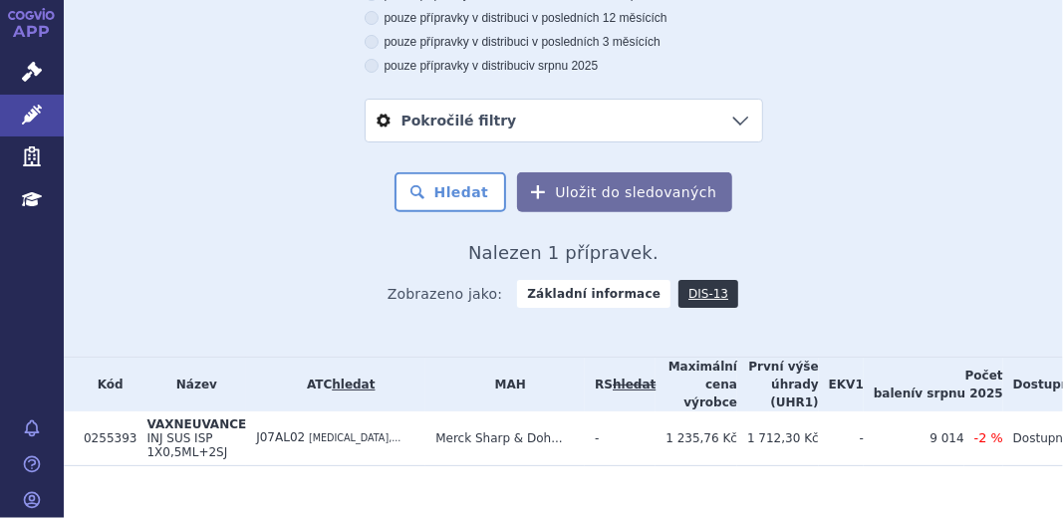
scroll to position [457, 0]
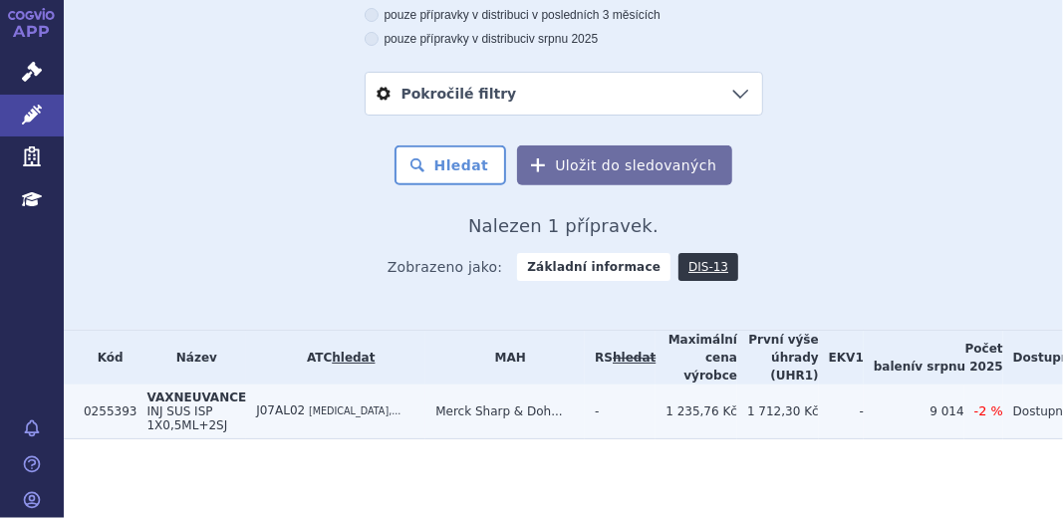
click at [185, 409] on span "INJ SUS ISP 1X0,5ML+2SJ" at bounding box center [186, 419] width 81 height 28
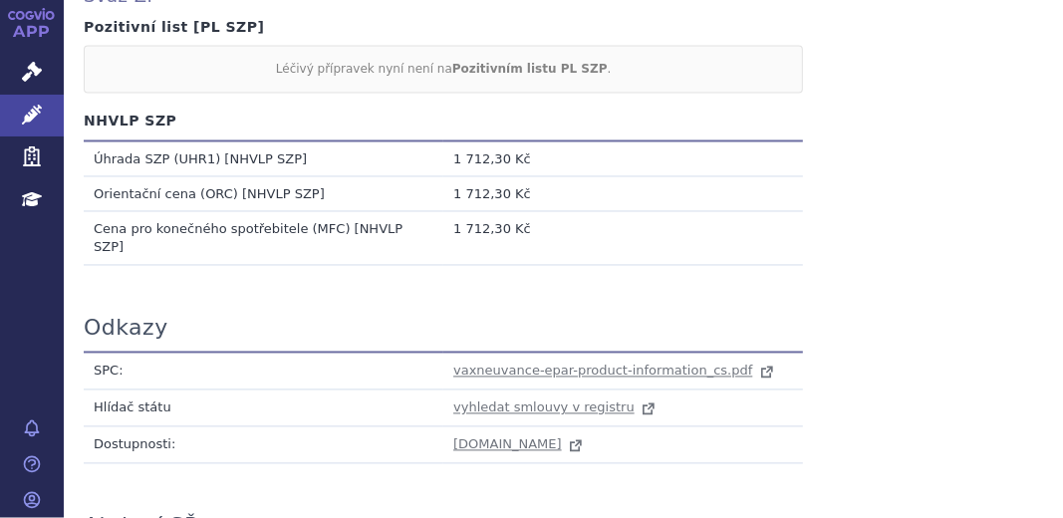
scroll to position [1937, 0]
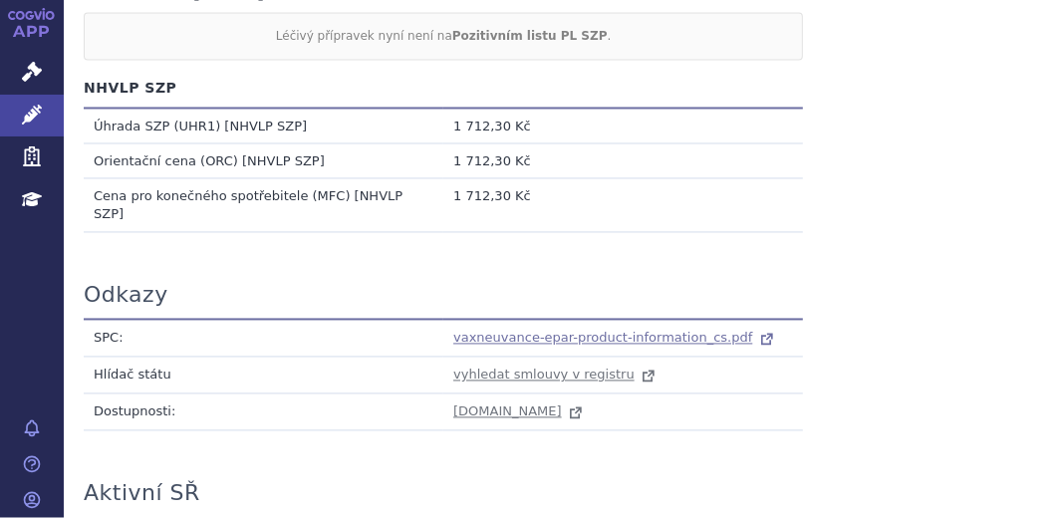
click at [507, 331] on span "vaxneuvance-epar-product-information_cs.pdf" at bounding box center [602, 338] width 299 height 15
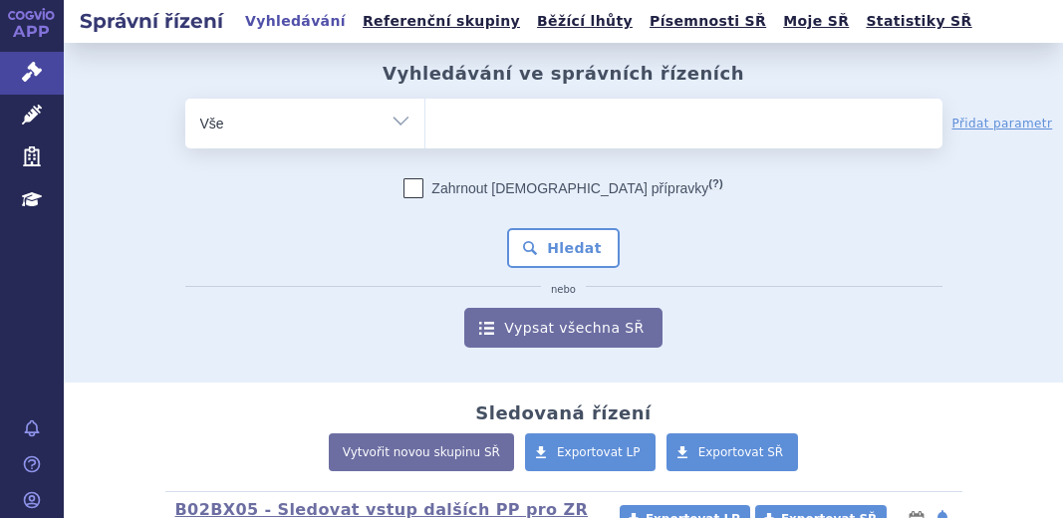
click at [449, 116] on ul at bounding box center [684, 120] width 517 height 42
click at [426, 116] on select at bounding box center [425, 123] width 1 height 50
paste input "Aktivní imunizaci proti pneumonii způsobenou bakterií [MEDICAL_DATA]"
type input "Aktivní imunizaci proti pneumonii způsobenou bakterií [MEDICAL_DATA]"
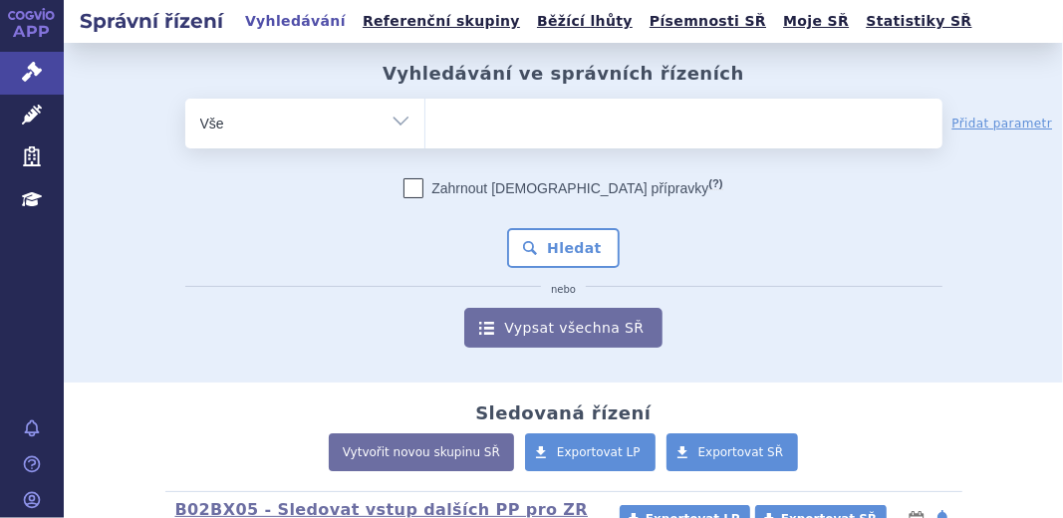
select select "Aktivní imunizaci proti pneumonii způsobenou bakterií [MEDICAL_DATA]"
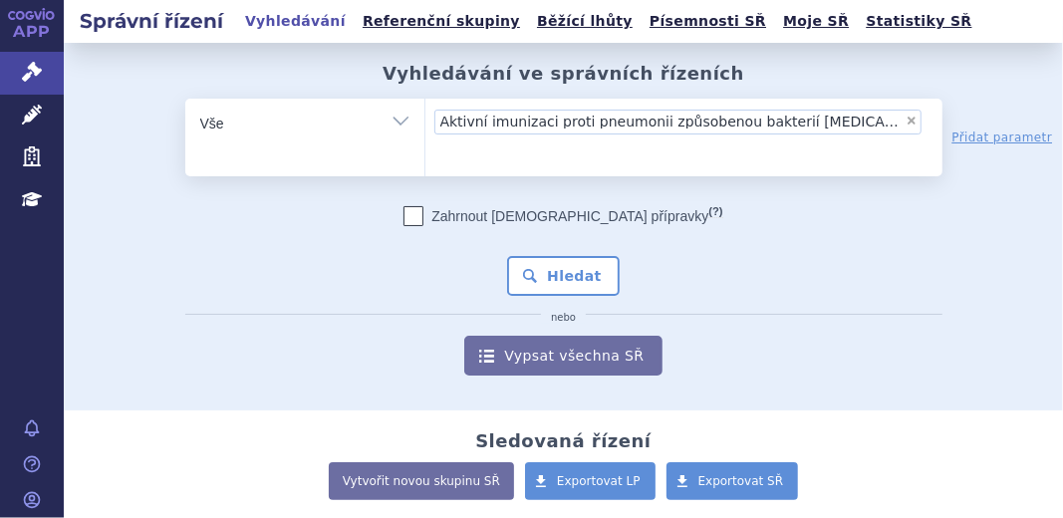
click at [905, 113] on li "× Aktivní imunizaci proti pneumonii způsobenou bakterií [MEDICAL_DATA]" at bounding box center [677, 122] width 487 height 25
click at [426, 113] on select "Aktivní imunizaci proti pneumonii způsobenou bakterií [MEDICAL_DATA]" at bounding box center [425, 123] width 1 height 50
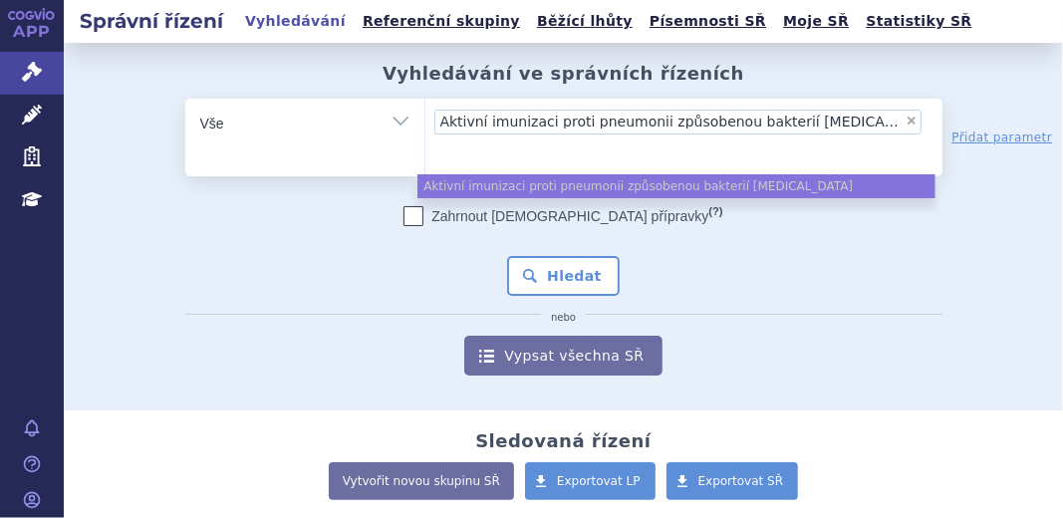
click at [909, 123] on span "×" at bounding box center [912, 121] width 12 height 12
click at [426, 123] on select "Aktivní imunizaci proti pneumonii způsobenou bakterií [MEDICAL_DATA]" at bounding box center [425, 123] width 1 height 50
select select
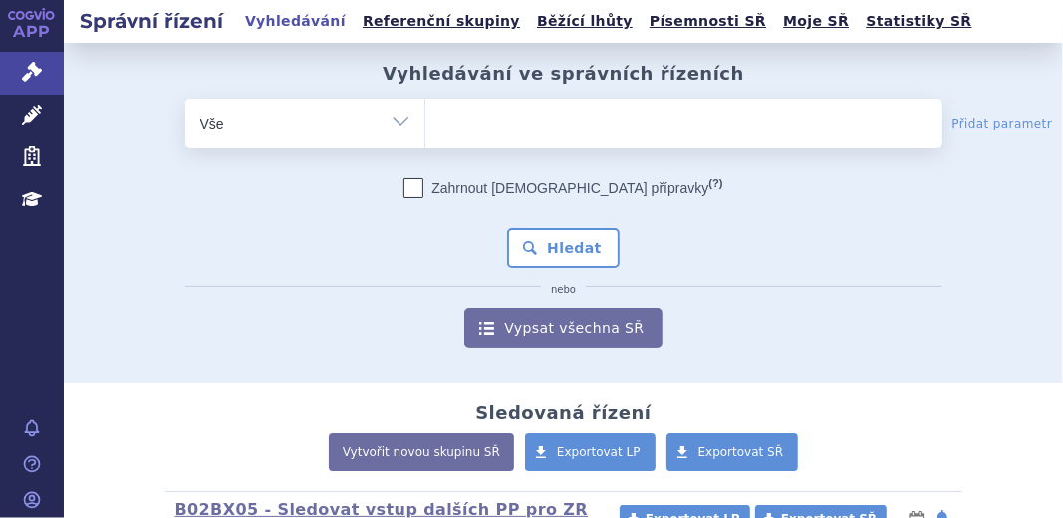
click at [464, 125] on ul at bounding box center [684, 120] width 517 height 42
click at [426, 125] on select "Aktivní imunizaci proti pneumonii způsobenou bakterií [MEDICAL_DATA]" at bounding box center [425, 123] width 1 height 50
type input "255393"
select select "255393"
click at [553, 256] on button "Hledat" at bounding box center [563, 248] width 113 height 40
